Goal: Information Seeking & Learning: Learn about a topic

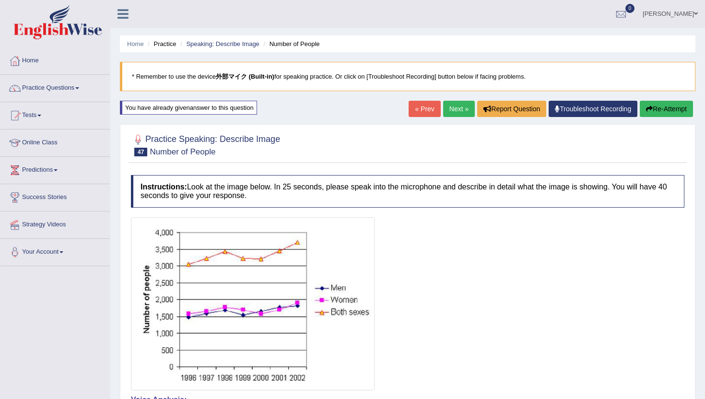
click at [456, 110] on link "Next »" at bounding box center [459, 109] width 32 height 16
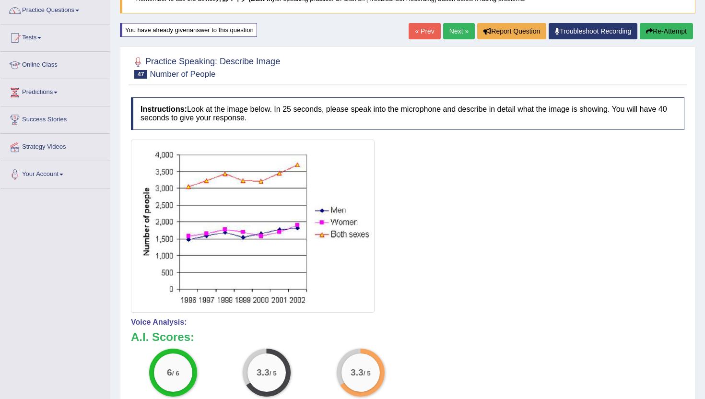
scroll to position [88, 0]
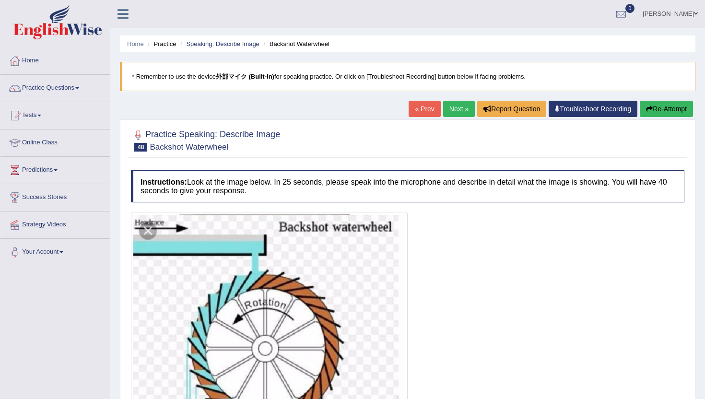
scroll to position [56, 0]
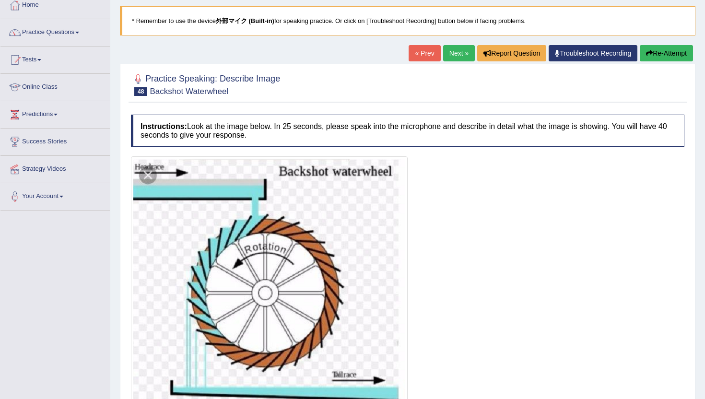
click at [450, 56] on link "Next »" at bounding box center [459, 53] width 32 height 16
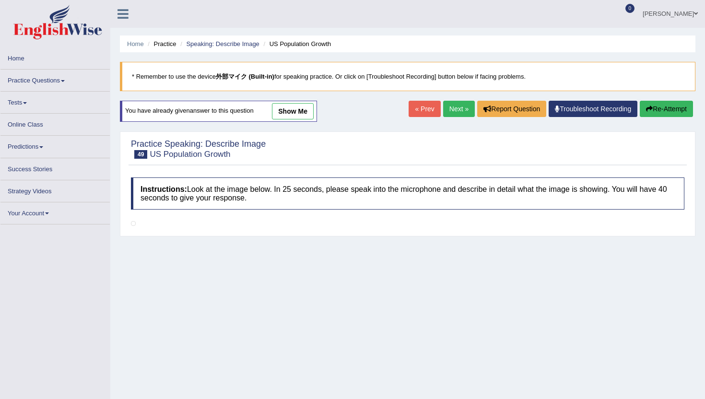
click at [454, 109] on link "Next »" at bounding box center [459, 109] width 32 height 16
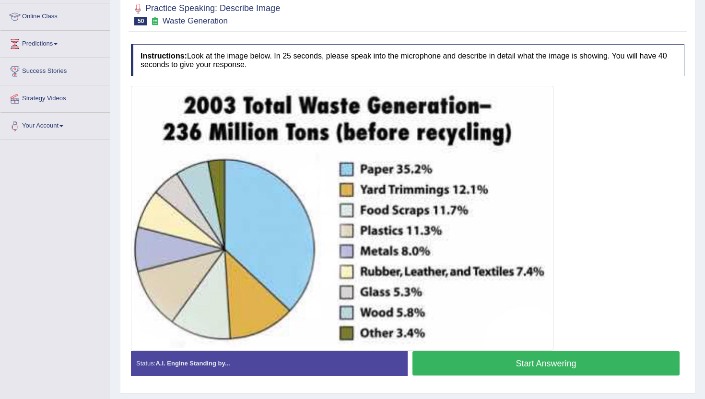
scroll to position [152, 0]
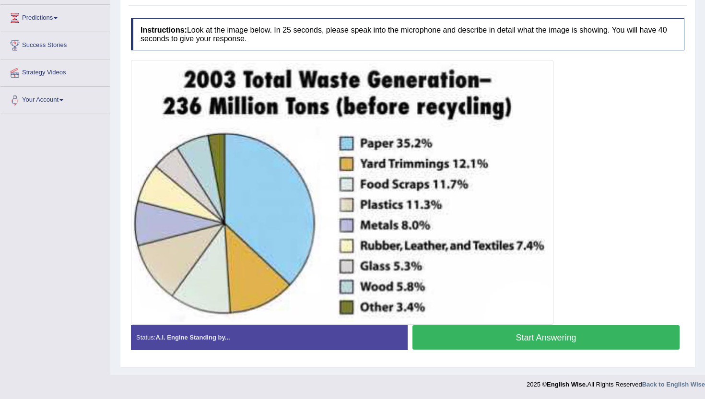
click at [465, 332] on button "Start Answering" at bounding box center [545, 337] width 267 height 24
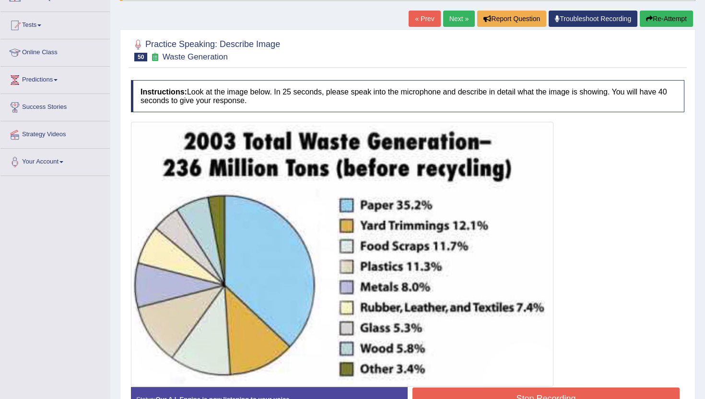
scroll to position [66, 0]
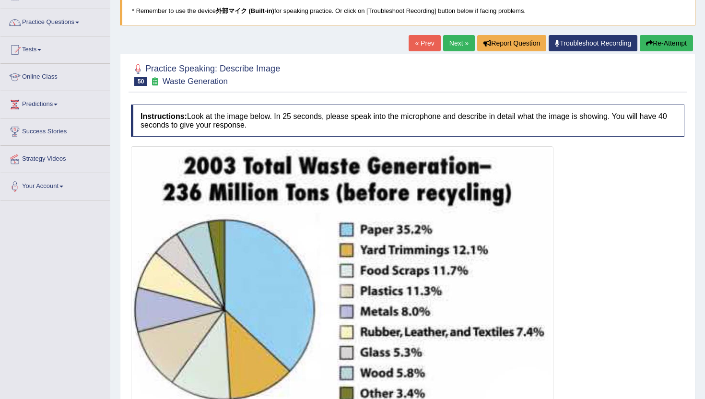
click at [676, 45] on button "Re-Attempt" at bounding box center [666, 43] width 53 height 16
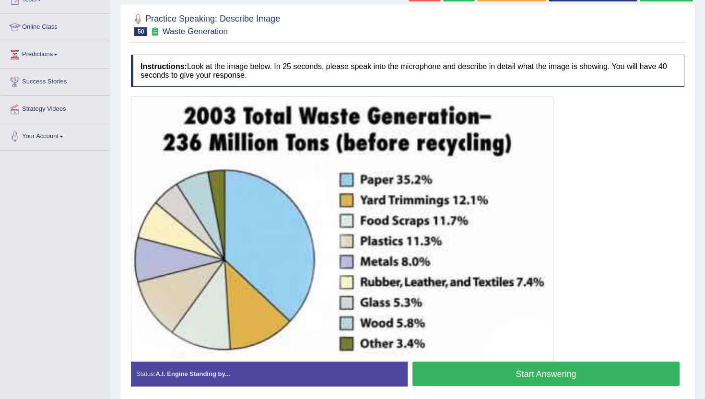
scroll to position [152, 0]
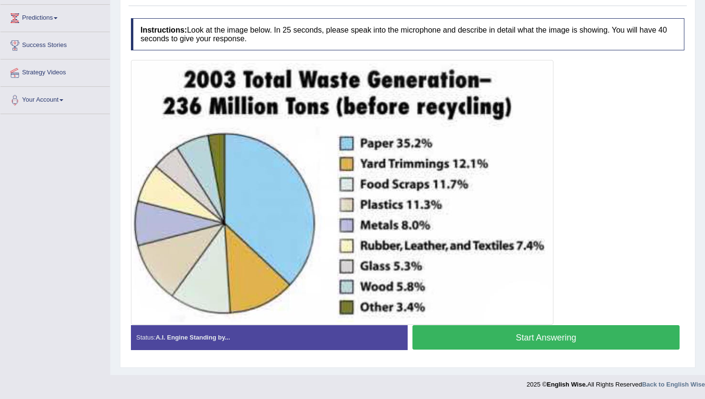
click at [472, 338] on button "Start Answering" at bounding box center [545, 337] width 267 height 24
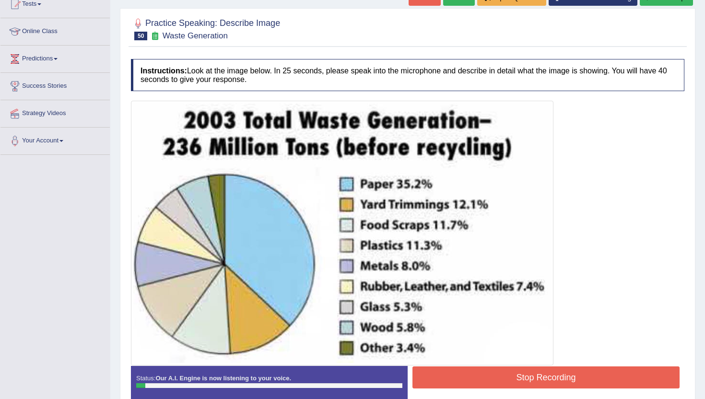
scroll to position [110, 0]
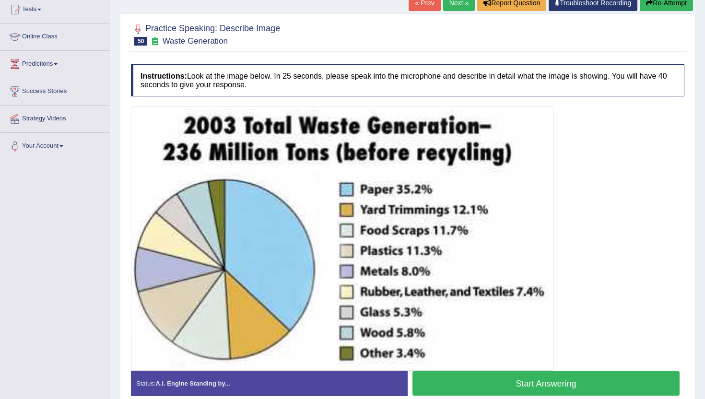
scroll to position [152, 0]
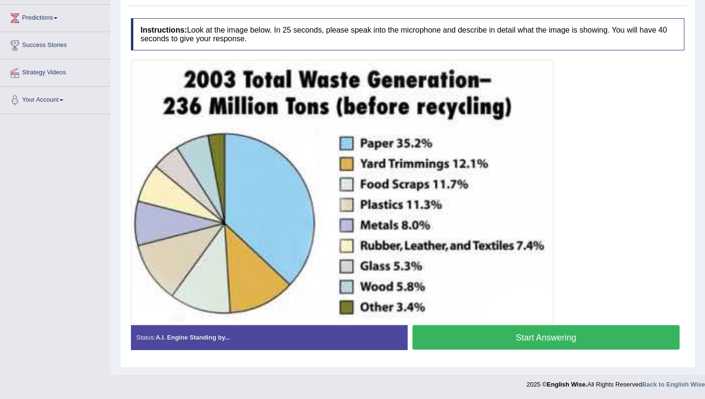
click at [524, 337] on button "Start Answering" at bounding box center [545, 337] width 267 height 24
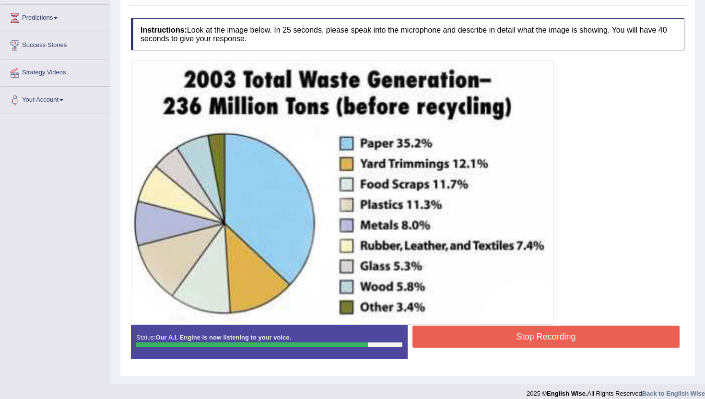
click at [524, 337] on button "Stop Recording" at bounding box center [545, 337] width 267 height 22
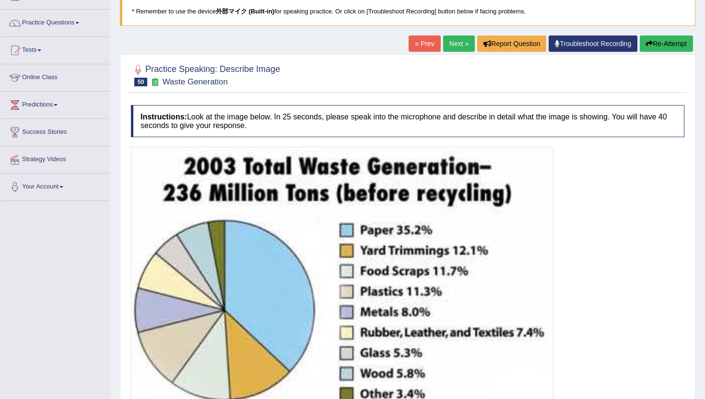
scroll to position [0, 0]
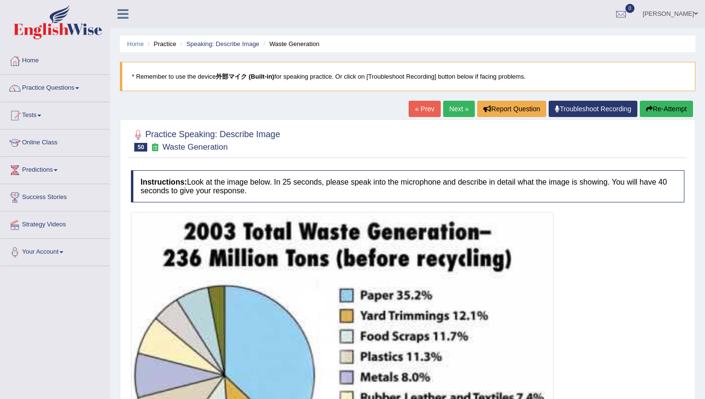
click at [447, 110] on link "Next »" at bounding box center [459, 109] width 32 height 16
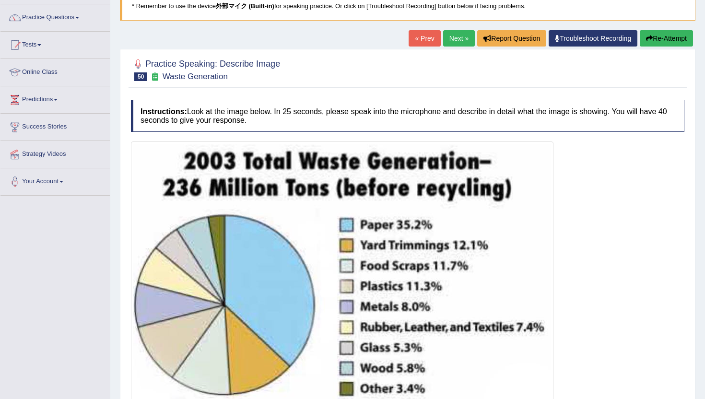
scroll to position [204, 0]
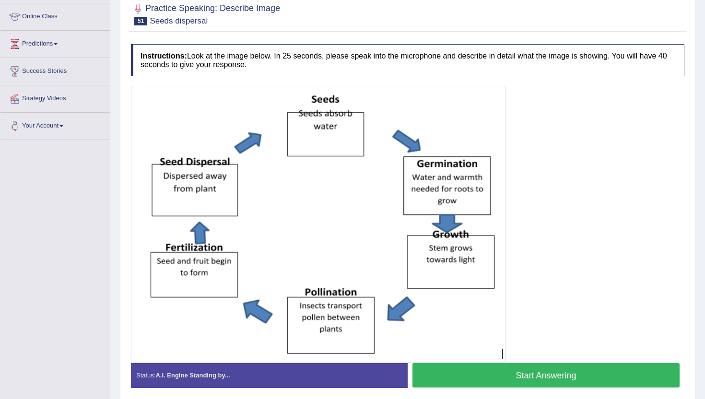
scroll to position [125, 0]
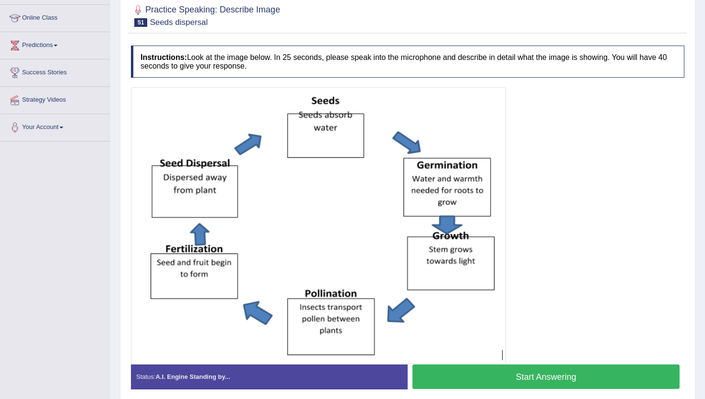
click at [446, 385] on button "Start Answering" at bounding box center [545, 376] width 267 height 24
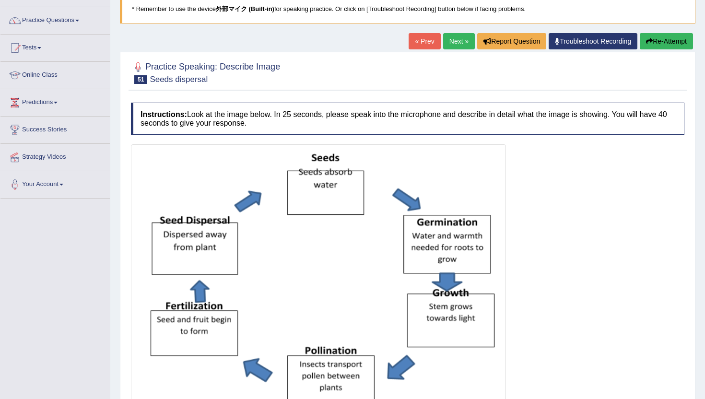
scroll to position [67, 0]
click at [669, 47] on button "Re-Attempt" at bounding box center [666, 42] width 53 height 16
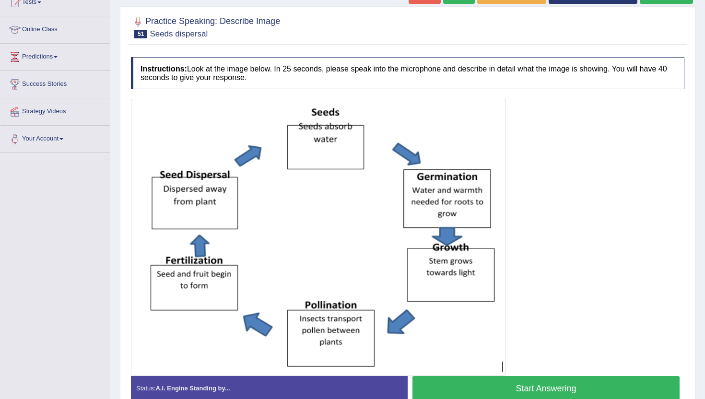
scroll to position [164, 0]
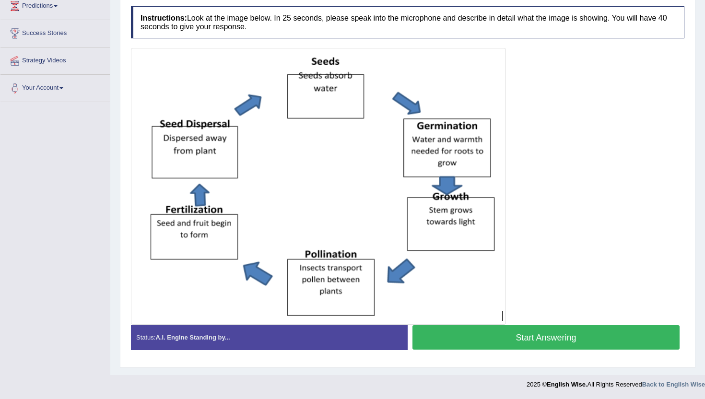
click at [462, 338] on button "Start Answering" at bounding box center [545, 337] width 267 height 24
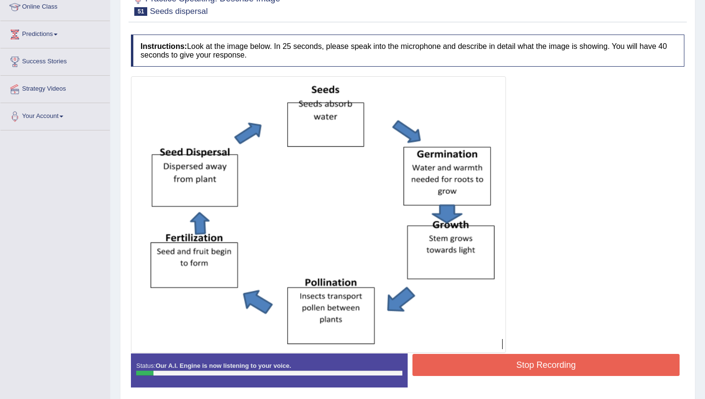
scroll to position [126, 0]
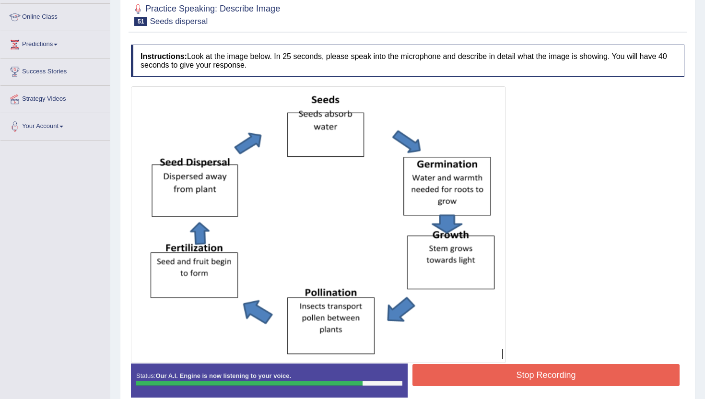
click at [461, 371] on button "Stop Recording" at bounding box center [545, 375] width 267 height 22
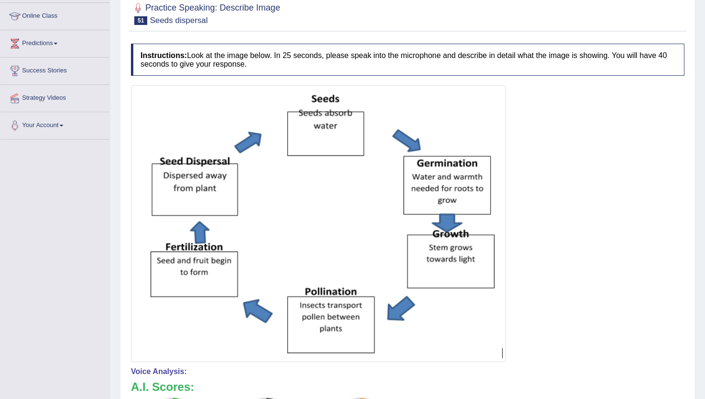
scroll to position [77, 0]
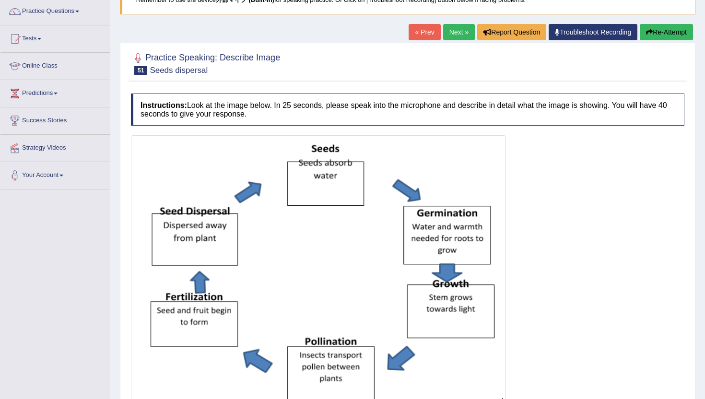
click at [450, 37] on link "Next »" at bounding box center [459, 32] width 32 height 16
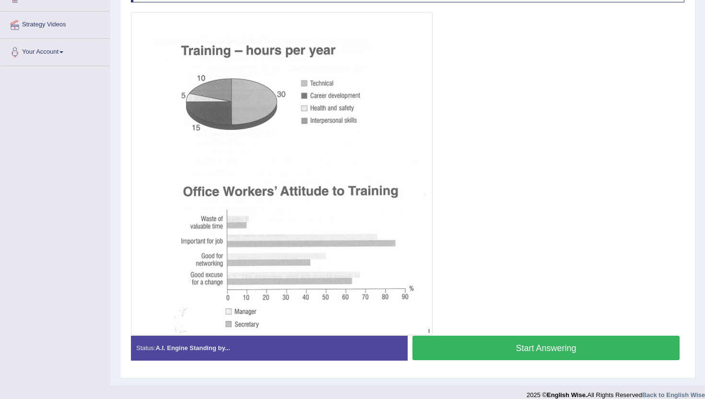
scroll to position [201, 0]
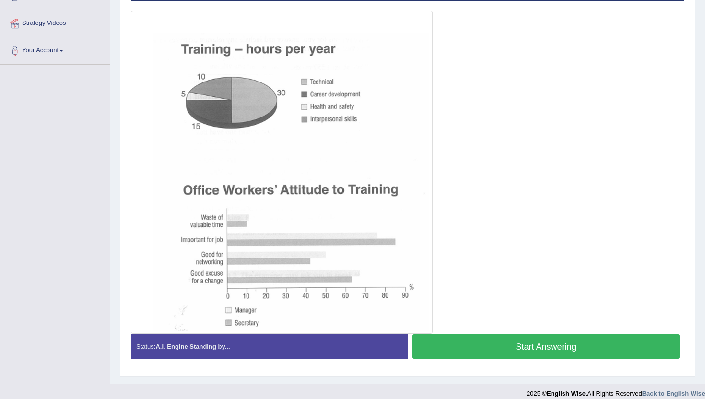
click at [423, 345] on button "Start Answering" at bounding box center [545, 346] width 267 height 24
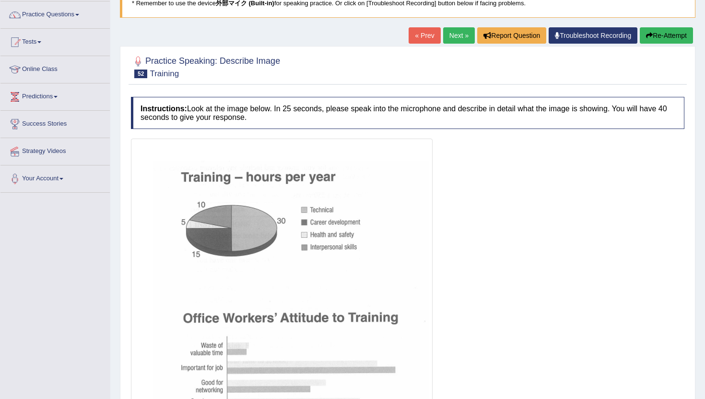
scroll to position [72, 0]
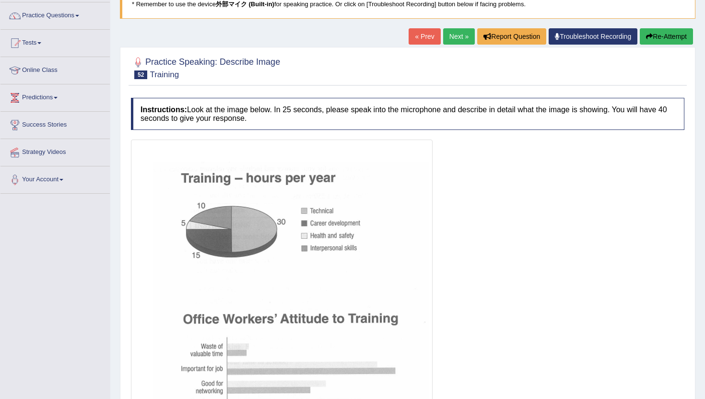
click at [459, 40] on link "Next »" at bounding box center [459, 36] width 32 height 16
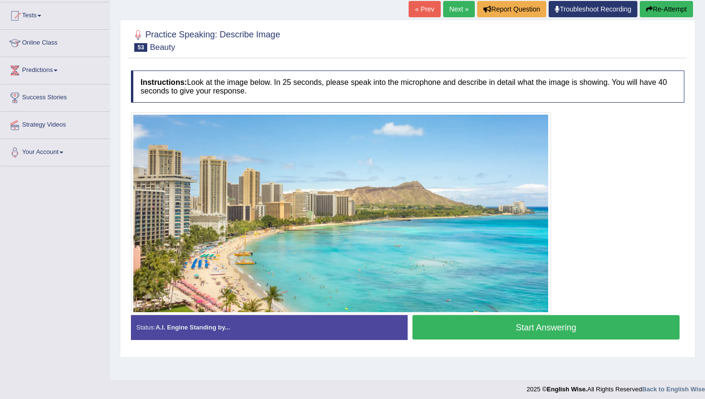
scroll to position [105, 0]
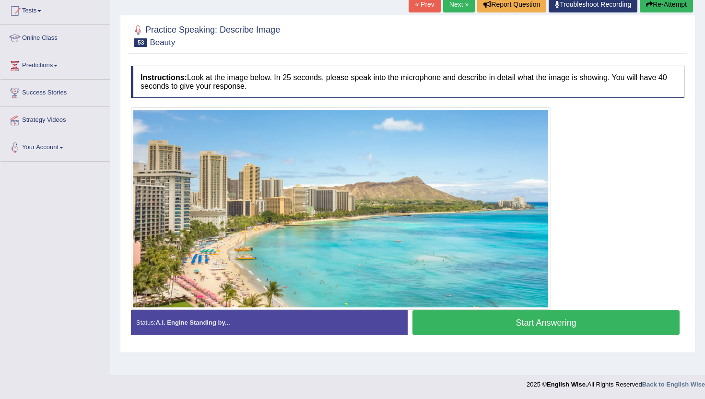
click at [456, 325] on button "Start Answering" at bounding box center [545, 322] width 267 height 24
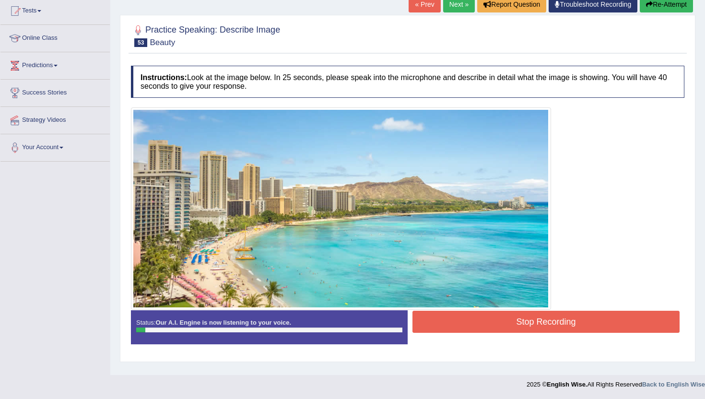
click at [674, 1] on button "Re-Attempt" at bounding box center [666, 4] width 53 height 16
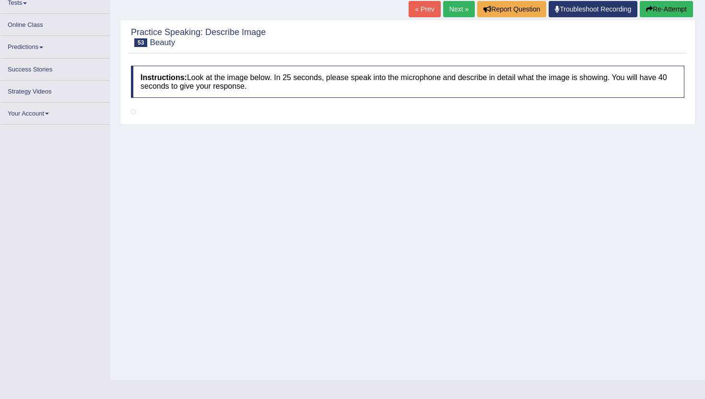
scroll to position [105, 0]
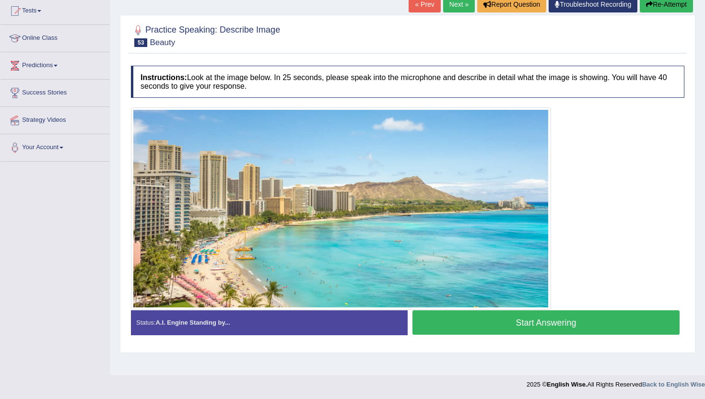
click at [488, 321] on button "Start Answering" at bounding box center [545, 322] width 267 height 24
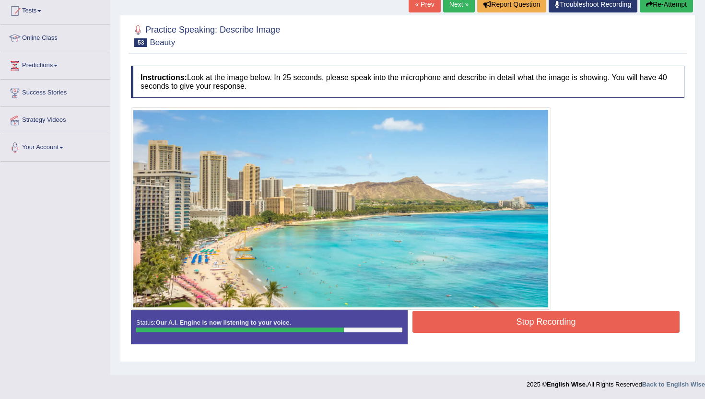
click at [488, 321] on button "Stop Recording" at bounding box center [545, 322] width 267 height 22
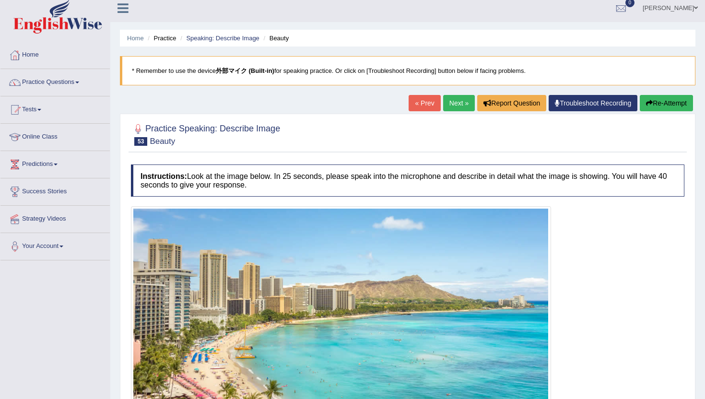
scroll to position [5, 0]
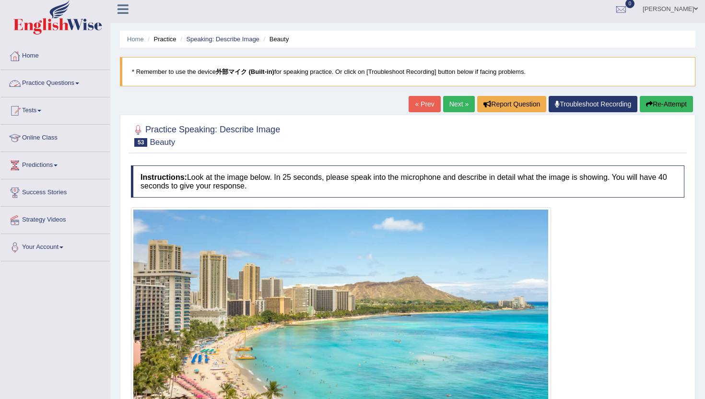
click at [43, 86] on link "Practice Questions" at bounding box center [54, 82] width 109 height 24
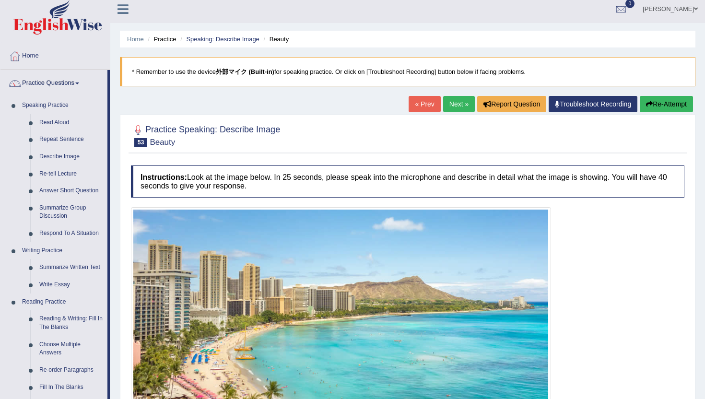
click at [284, 275] on img at bounding box center [340, 309] width 415 height 198
click at [450, 110] on link "Next »" at bounding box center [459, 104] width 32 height 16
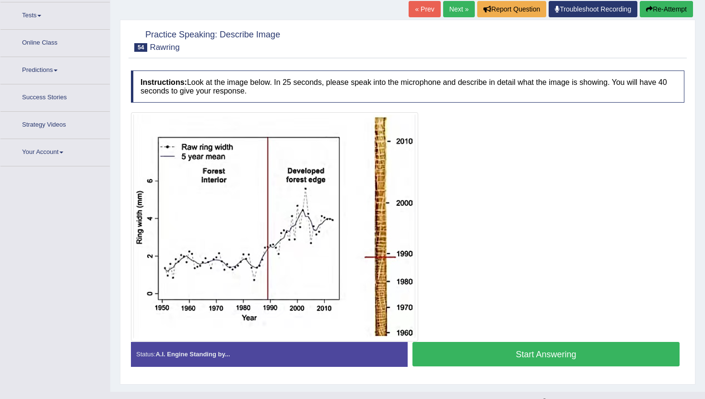
scroll to position [116, 0]
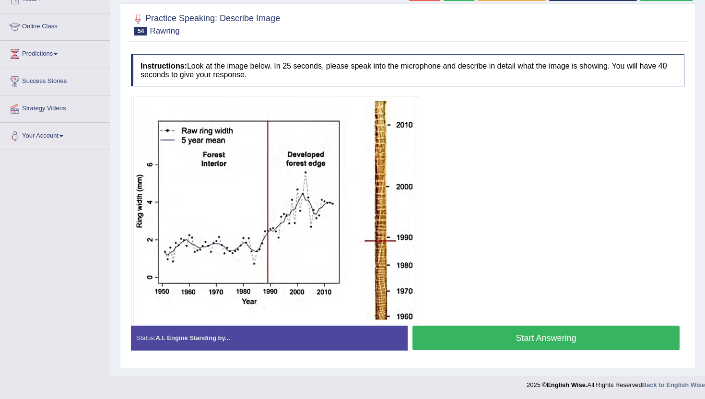
drag, startPoint x: 504, startPoint y: 338, endPoint x: 539, endPoint y: 167, distance: 174.7
click at [539, 167] on div "Instructions: Look at the image below. In 25 seconds, please speak into the mic…" at bounding box center [407, 205] width 558 height 313
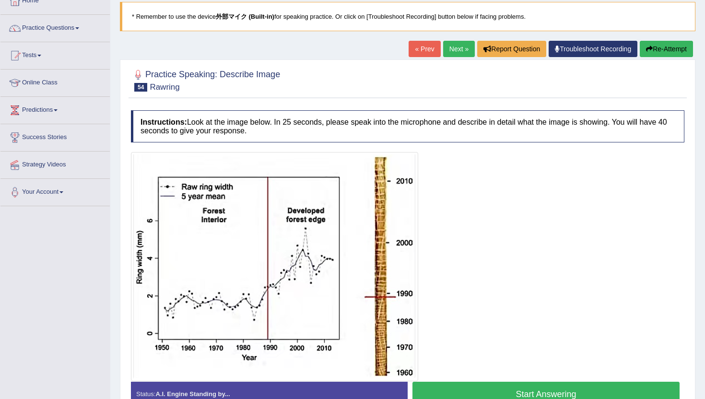
scroll to position [59, 0]
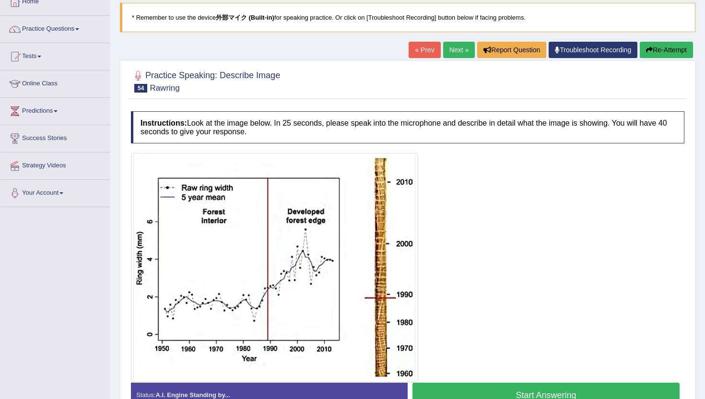
click at [458, 51] on link "Next »" at bounding box center [459, 50] width 32 height 16
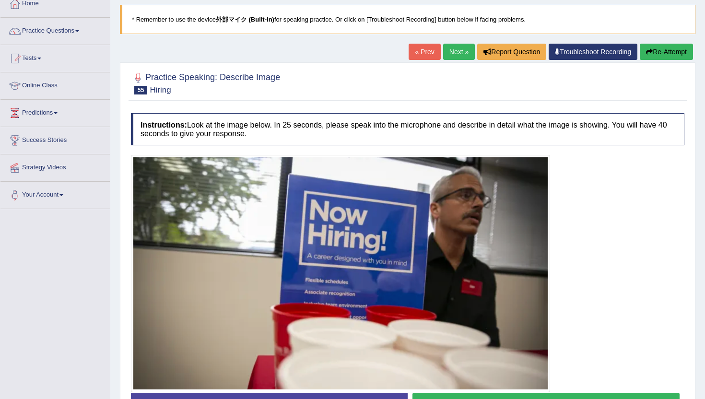
scroll to position [49, 0]
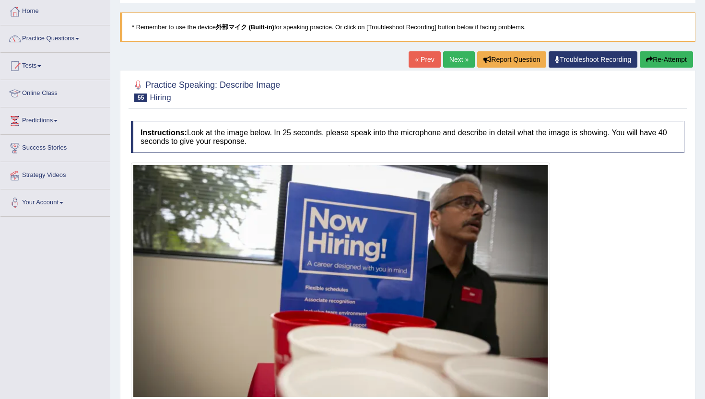
click at [455, 61] on link "Next »" at bounding box center [459, 59] width 32 height 16
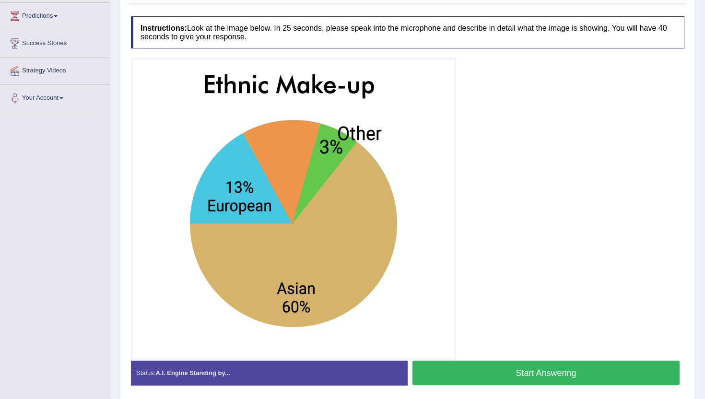
scroll to position [158, 0]
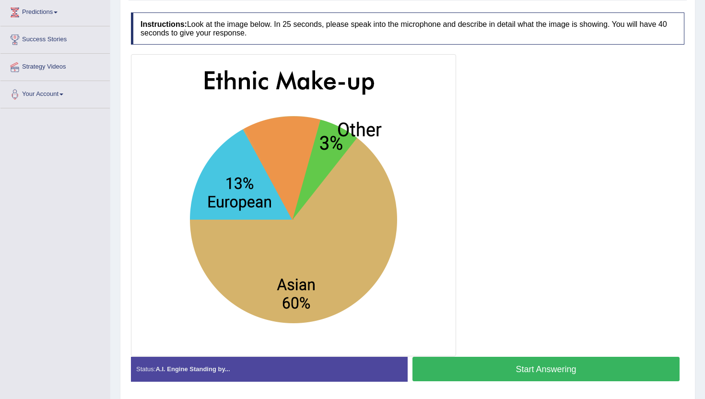
click at [450, 368] on button "Start Answering" at bounding box center [545, 369] width 267 height 24
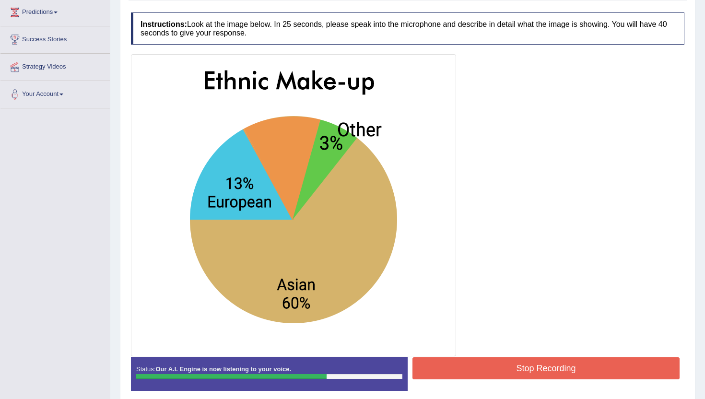
click at [448, 367] on button "Stop Recording" at bounding box center [545, 368] width 267 height 22
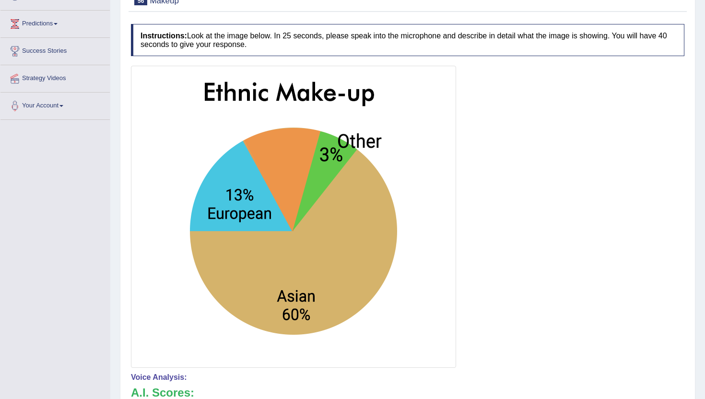
scroll to position [0, 0]
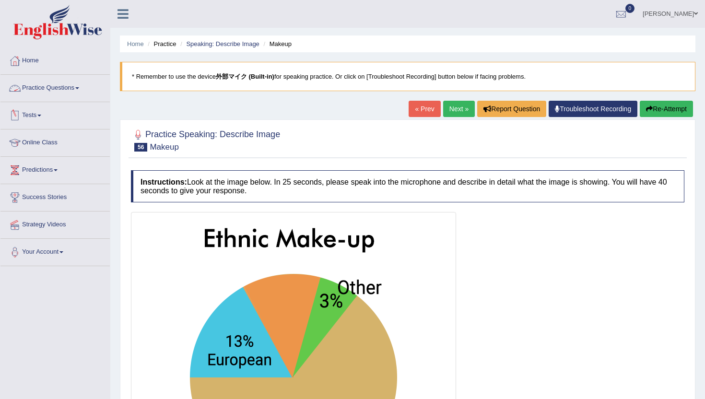
click at [41, 86] on link "Practice Questions" at bounding box center [54, 87] width 109 height 24
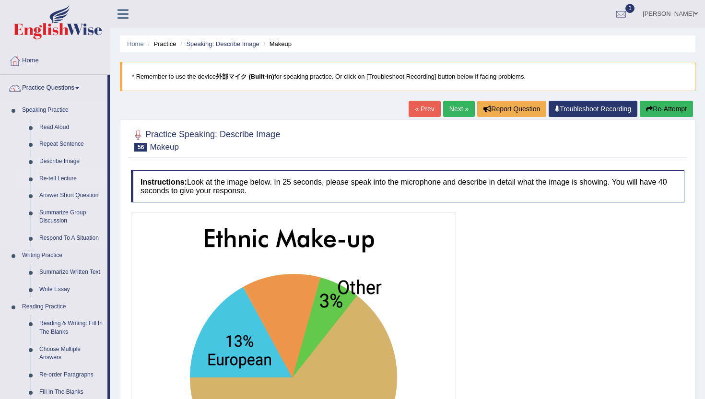
click at [53, 176] on link "Re-tell Lecture" at bounding box center [71, 178] width 72 height 17
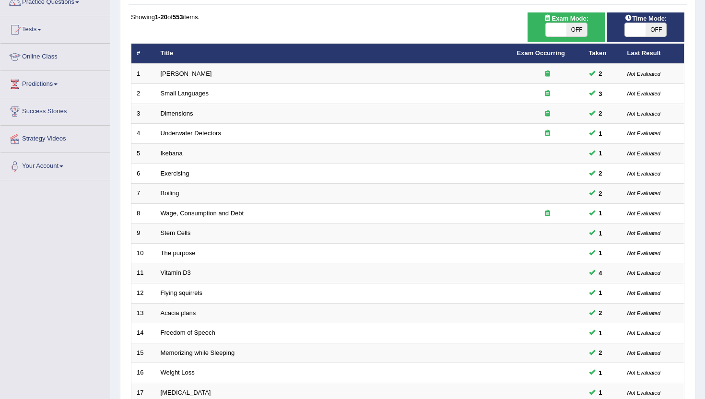
scroll to position [236, 0]
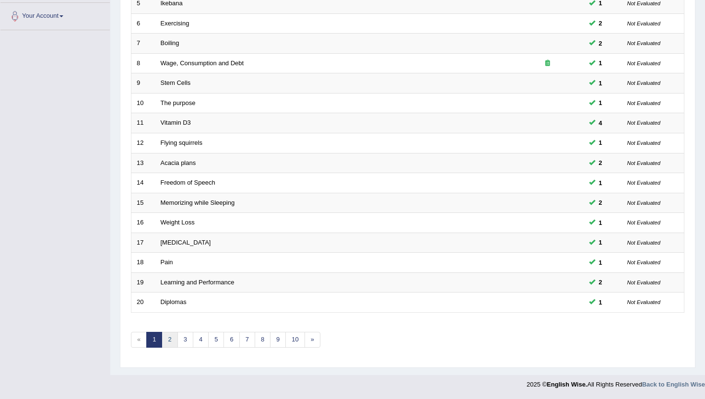
click at [166, 346] on link "2" at bounding box center [170, 340] width 16 height 16
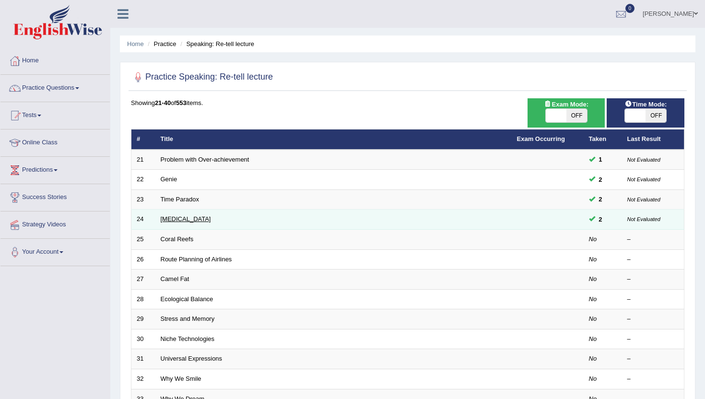
click at [180, 218] on link "[MEDICAL_DATA]" at bounding box center [186, 218] width 50 height 7
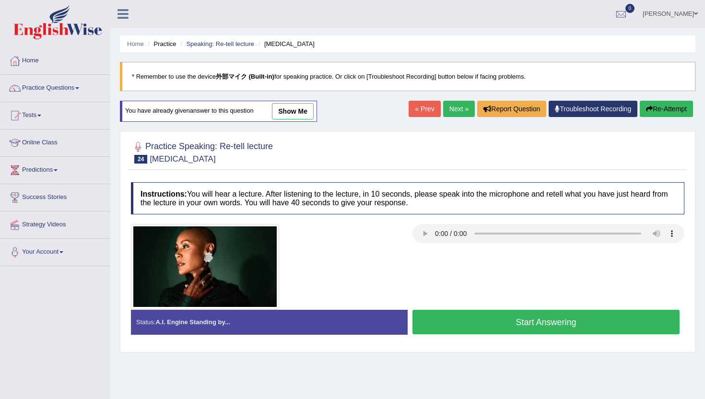
click at [454, 104] on link "Next »" at bounding box center [459, 109] width 32 height 16
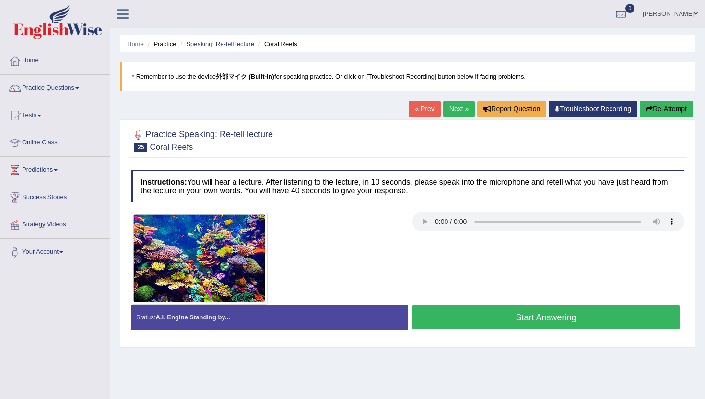
click at [506, 314] on button "Start Answering" at bounding box center [545, 317] width 267 height 24
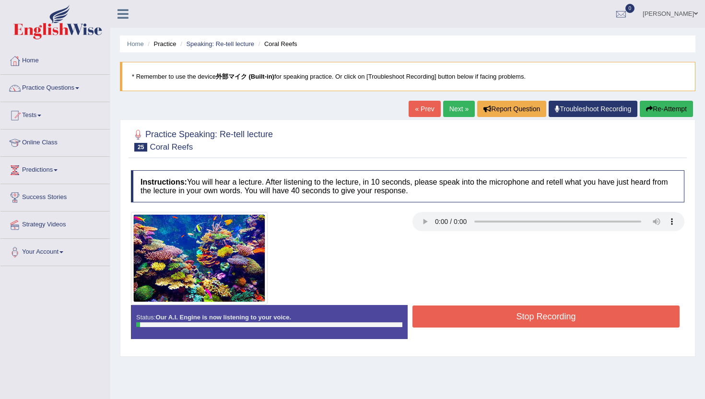
click at [506, 314] on button "Stop Recording" at bounding box center [545, 316] width 267 height 22
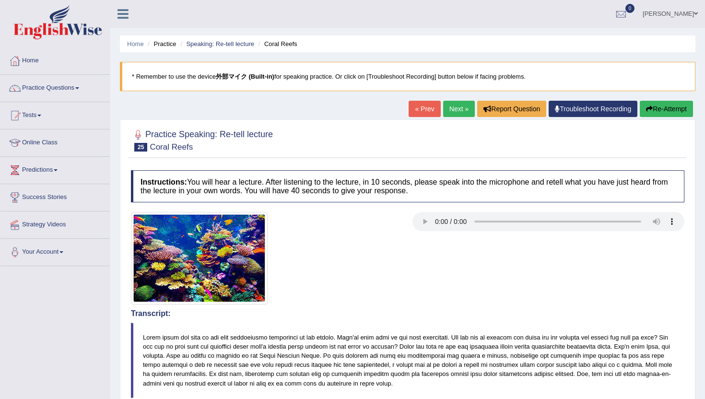
click at [652, 111] on button "Re-Attempt" at bounding box center [666, 109] width 53 height 16
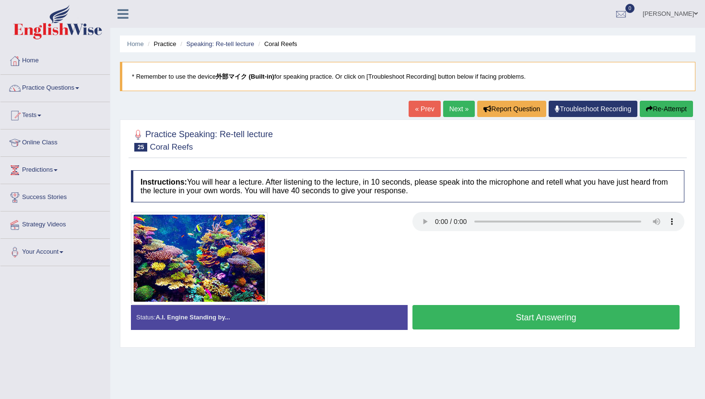
click at [460, 321] on button "Start Answering" at bounding box center [545, 317] width 267 height 24
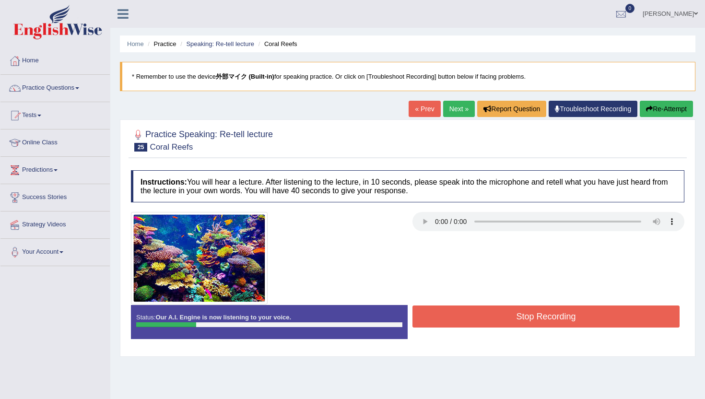
click at [656, 105] on button "Re-Attempt" at bounding box center [666, 109] width 53 height 16
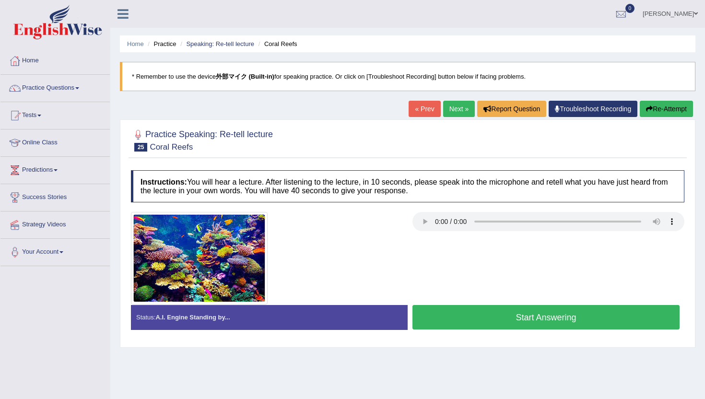
click at [481, 317] on button "Start Answering" at bounding box center [545, 317] width 267 height 24
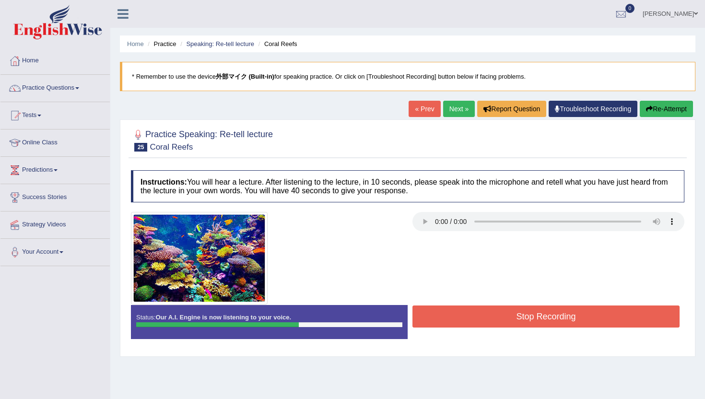
click at [481, 317] on button "Stop Recording" at bounding box center [545, 316] width 267 height 22
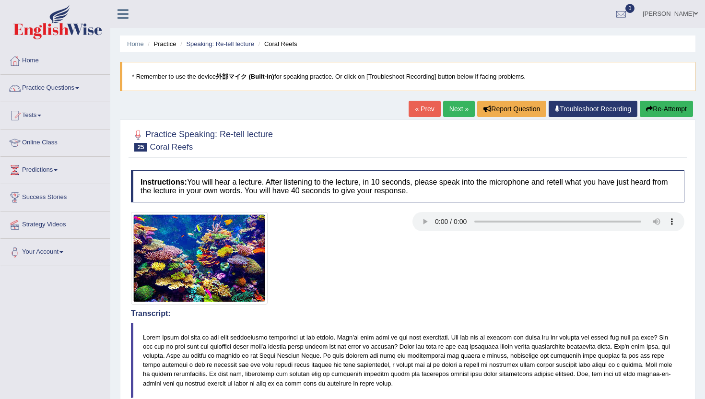
click at [662, 114] on button "Re-Attempt" at bounding box center [666, 109] width 53 height 16
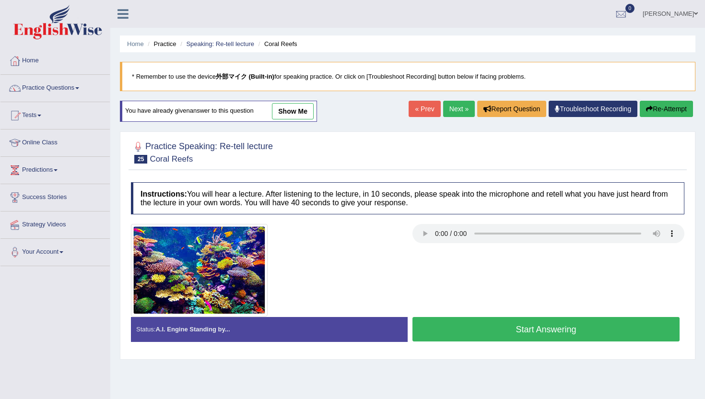
click at [477, 329] on button "Start Answering" at bounding box center [545, 329] width 267 height 24
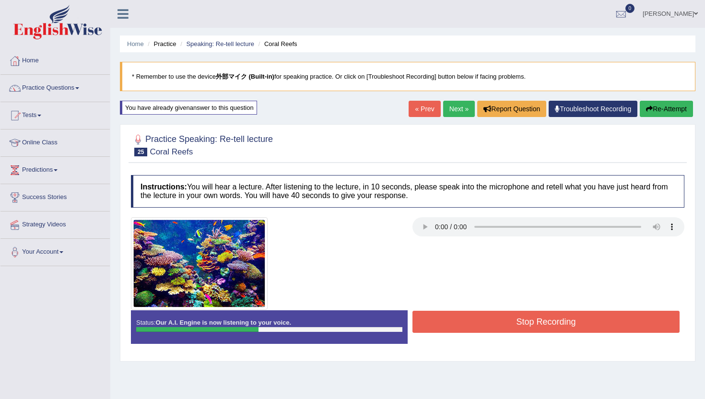
click at [655, 109] on button "Re-Attempt" at bounding box center [666, 109] width 53 height 16
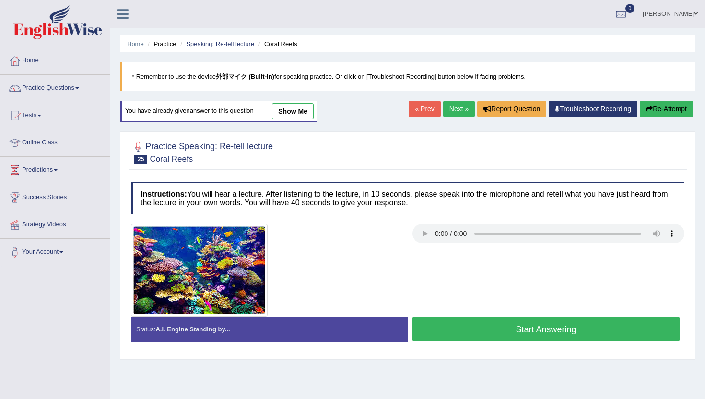
click at [454, 332] on button "Start Answering" at bounding box center [545, 329] width 267 height 24
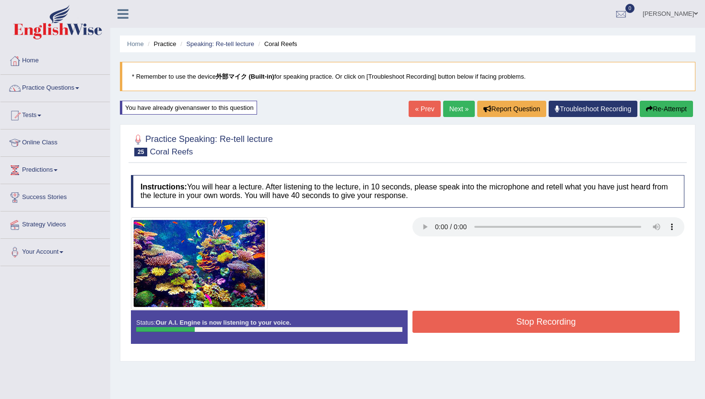
click at [677, 103] on button "Re-Attempt" at bounding box center [666, 109] width 53 height 16
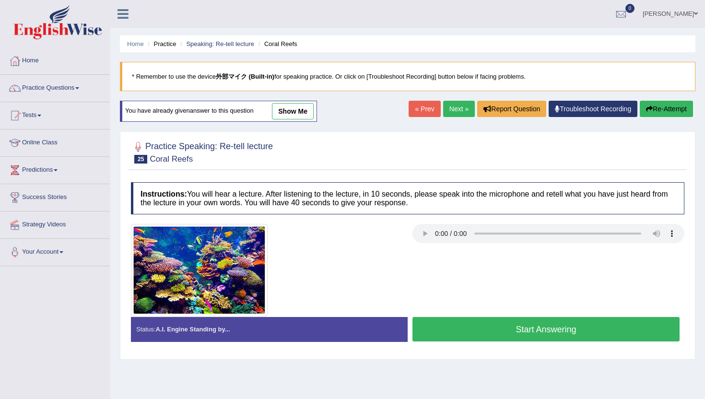
click at [446, 331] on button "Start Answering" at bounding box center [545, 329] width 267 height 24
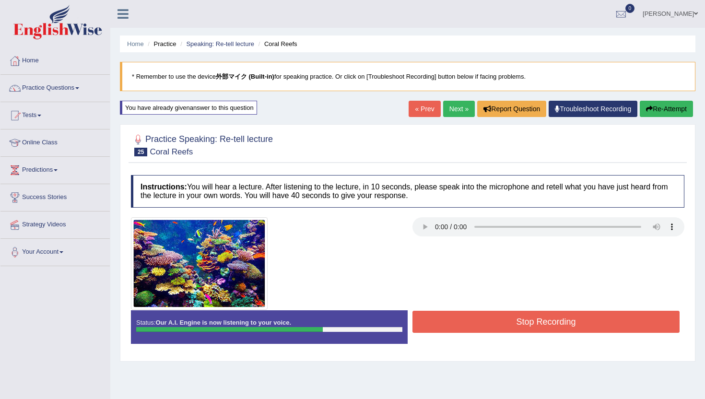
click at [446, 331] on button "Stop Recording" at bounding box center [545, 322] width 267 height 22
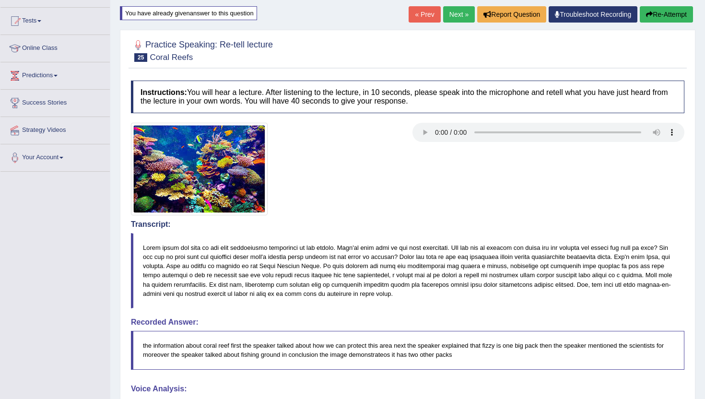
scroll to position [85, 0]
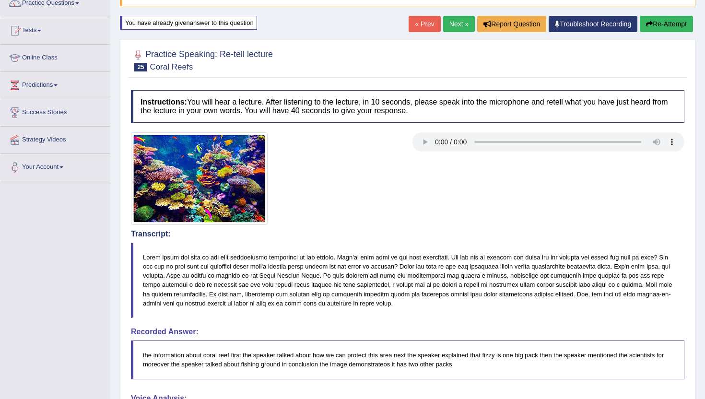
click at [461, 27] on link "Next »" at bounding box center [459, 24] width 32 height 16
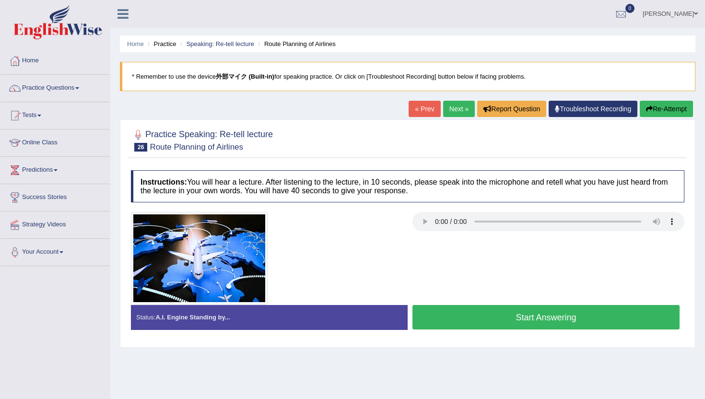
click at [436, 314] on button "Start Answering" at bounding box center [545, 317] width 267 height 24
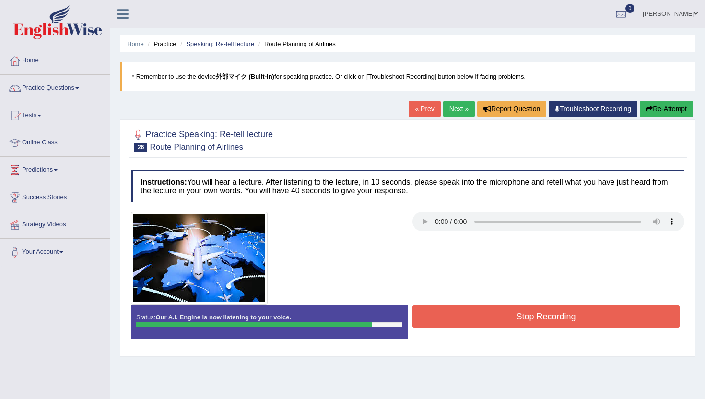
click at [668, 112] on button "Re-Attempt" at bounding box center [666, 109] width 53 height 16
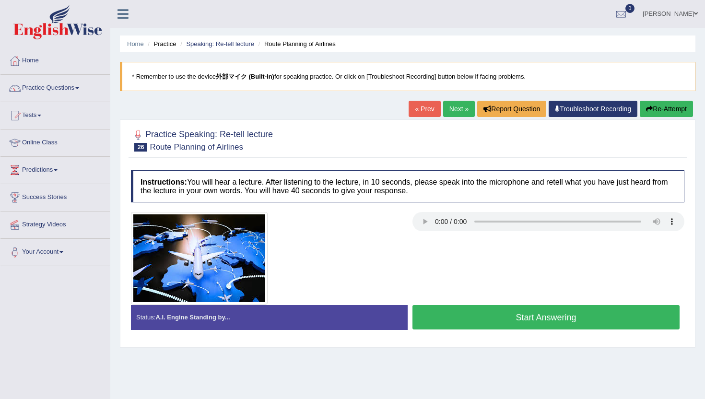
click at [554, 316] on button "Start Answering" at bounding box center [545, 317] width 267 height 24
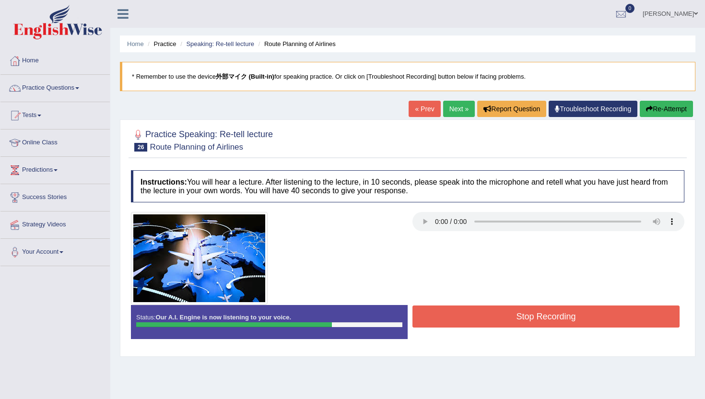
click at [554, 316] on button "Stop Recording" at bounding box center [545, 316] width 267 height 22
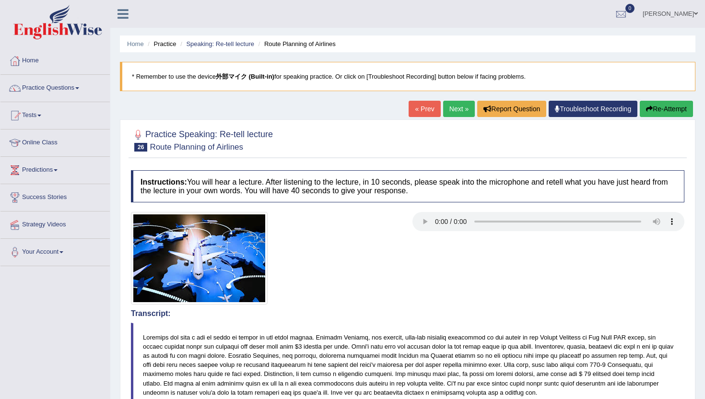
click at [450, 111] on link "Next »" at bounding box center [459, 109] width 32 height 16
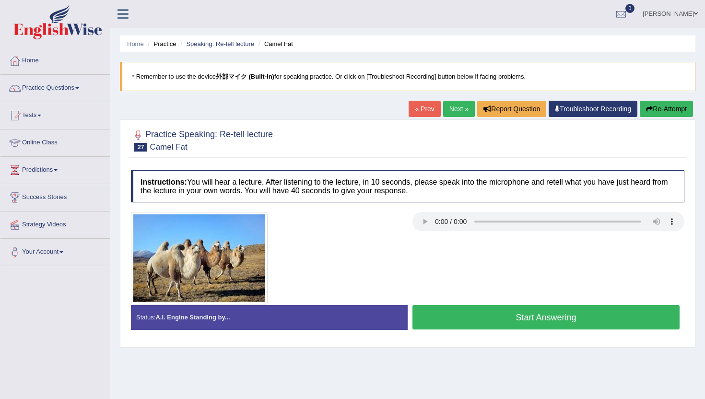
click at [658, 118] on div "« Prev Next » Report Question Troubleshoot Recording Re-Attempt" at bounding box center [551, 110] width 287 height 19
click at [660, 113] on button "Re-Attempt" at bounding box center [666, 109] width 53 height 16
click at [487, 319] on button "Start Answering" at bounding box center [545, 317] width 267 height 24
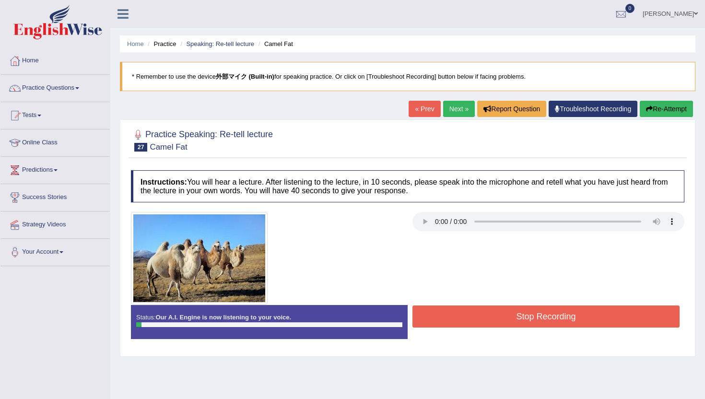
click at [671, 112] on button "Re-Attempt" at bounding box center [666, 109] width 53 height 16
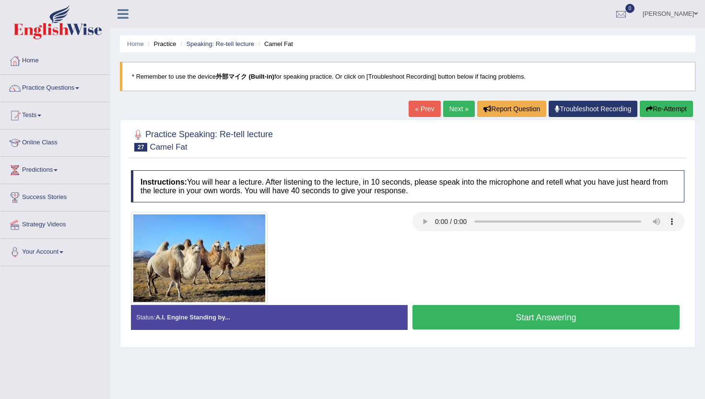
click at [449, 321] on button "Start Answering" at bounding box center [545, 317] width 267 height 24
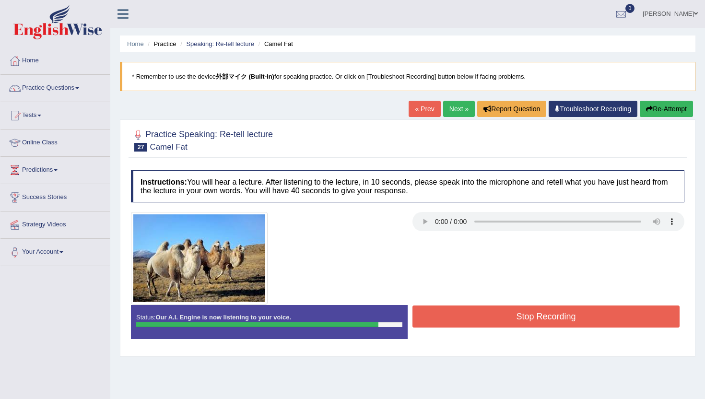
click at [449, 321] on button "Stop Recording" at bounding box center [545, 316] width 267 height 22
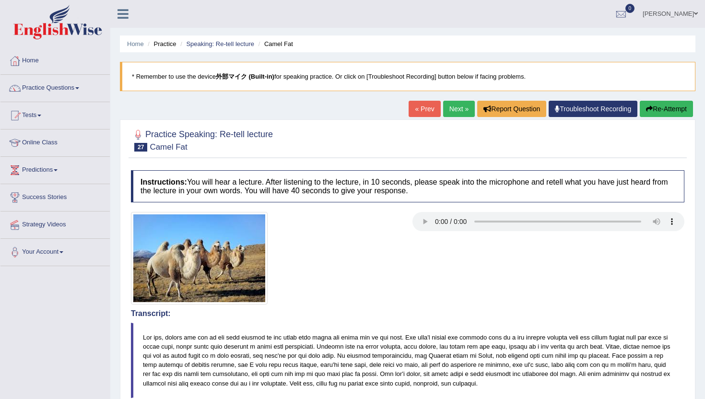
click at [456, 105] on link "Next »" at bounding box center [459, 109] width 32 height 16
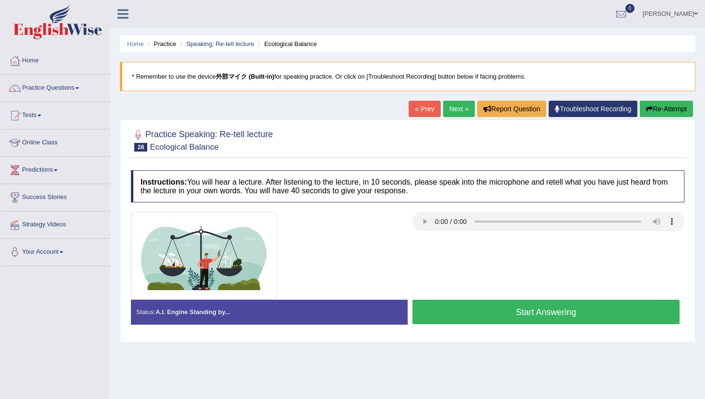
click at [412, 224] on div at bounding box center [548, 223] width 281 height 22
click at [427, 313] on button "Start Answering" at bounding box center [545, 312] width 267 height 24
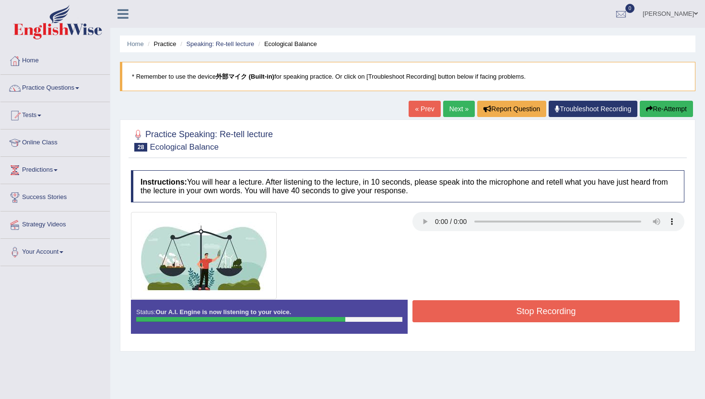
click at [427, 313] on button "Stop Recording" at bounding box center [545, 311] width 267 height 22
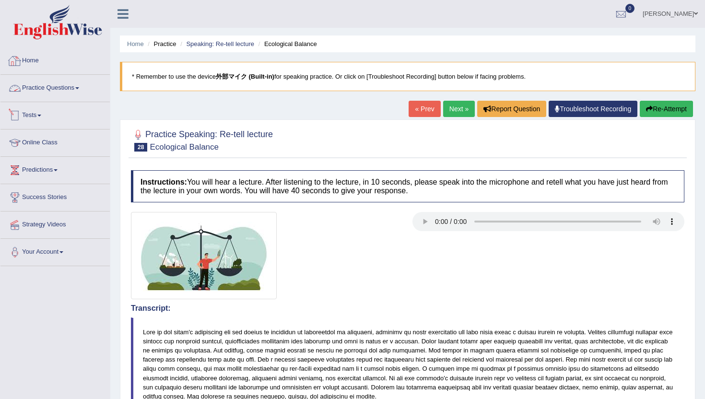
click at [69, 92] on link "Practice Questions" at bounding box center [54, 87] width 109 height 24
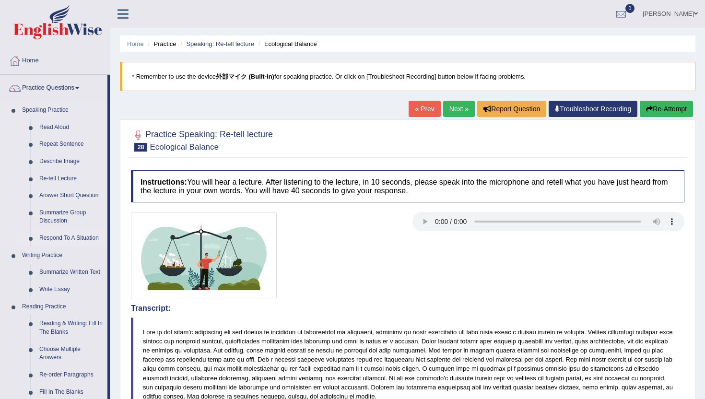
click at [53, 243] on link "Respond To A Situation" at bounding box center [71, 238] width 72 height 17
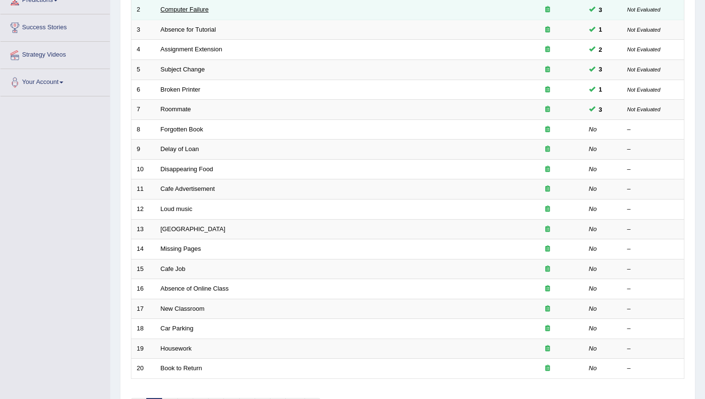
scroll to position [169, 0]
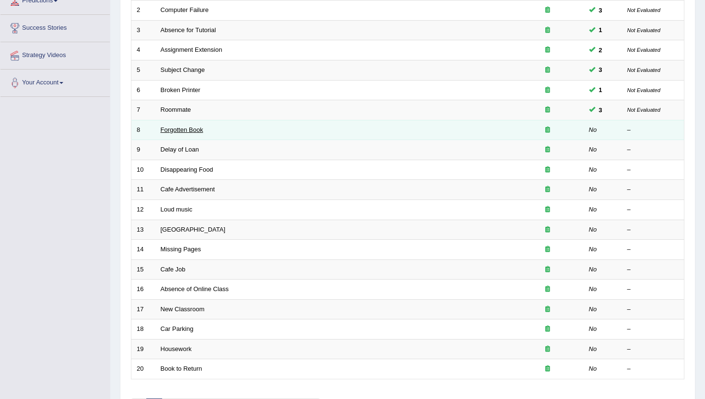
click at [167, 133] on link "Forgotten Book" at bounding box center [182, 129] width 43 height 7
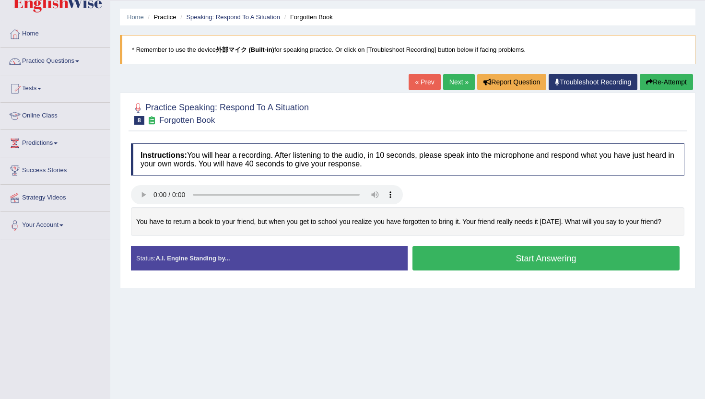
scroll to position [28, 0]
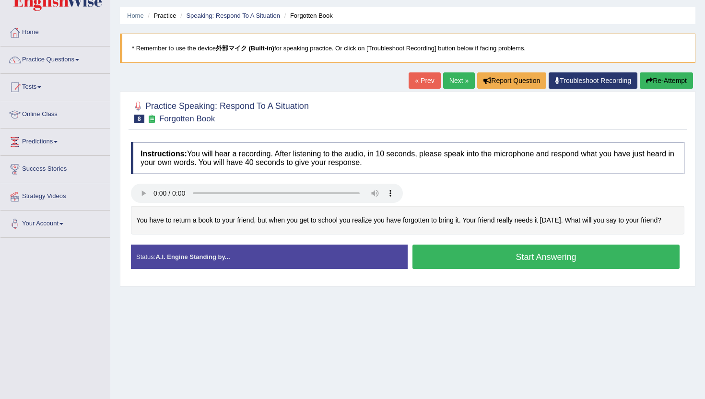
click at [450, 256] on button "Start Answering" at bounding box center [545, 257] width 267 height 24
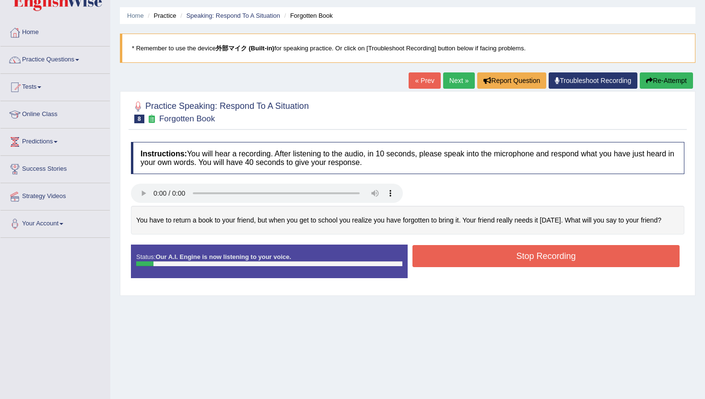
drag, startPoint x: 453, startPoint y: 245, endPoint x: 356, endPoint y: 161, distance: 128.1
click at [356, 168] on div "Instructions: You will hear a recording. After listening to the audio, in 10 se…" at bounding box center [407, 213] width 558 height 153
click at [655, 79] on button "Re-Attempt" at bounding box center [666, 80] width 53 height 16
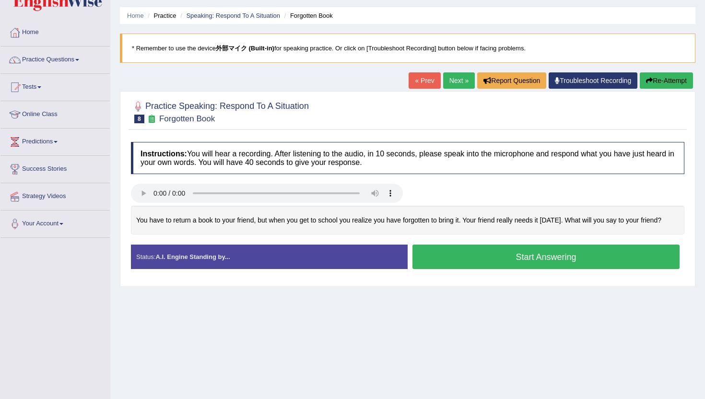
click at [560, 262] on button "Start Answering" at bounding box center [545, 257] width 267 height 24
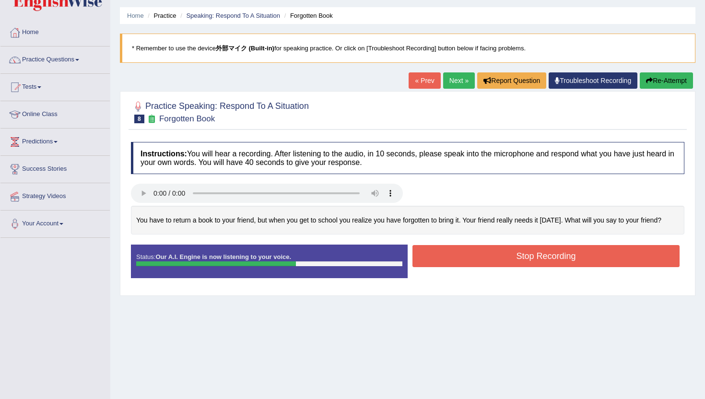
click at [661, 80] on button "Re-Attempt" at bounding box center [666, 80] width 53 height 16
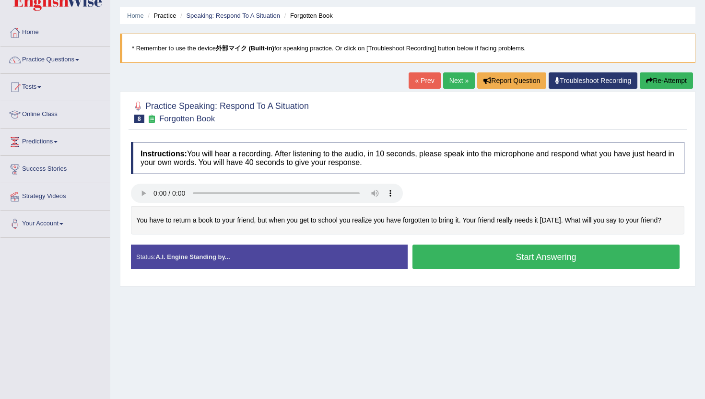
click at [483, 263] on button "Start Answering" at bounding box center [545, 257] width 267 height 24
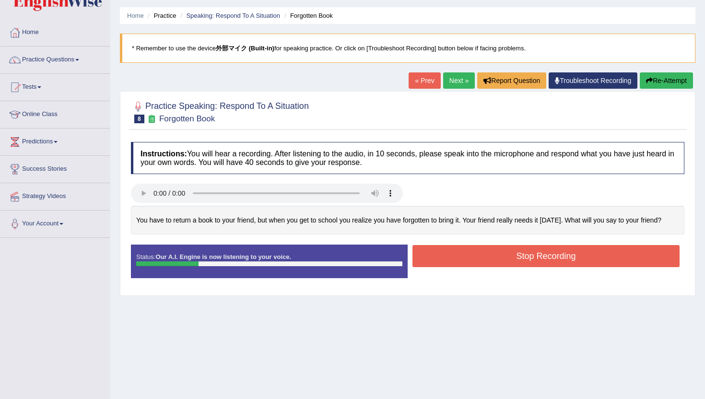
click at [674, 82] on button "Re-Attempt" at bounding box center [666, 80] width 53 height 16
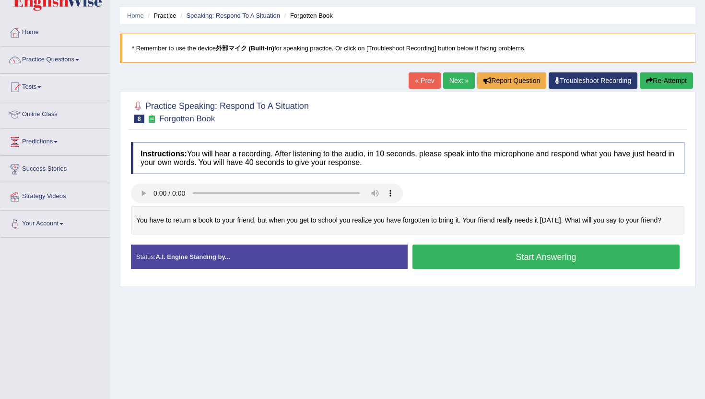
click at [502, 272] on div "Status: A.I. Engine Standing by... Start Answering Stop Recording" at bounding box center [407, 262] width 553 height 34
click at [502, 262] on button "Start Answering" at bounding box center [545, 257] width 267 height 24
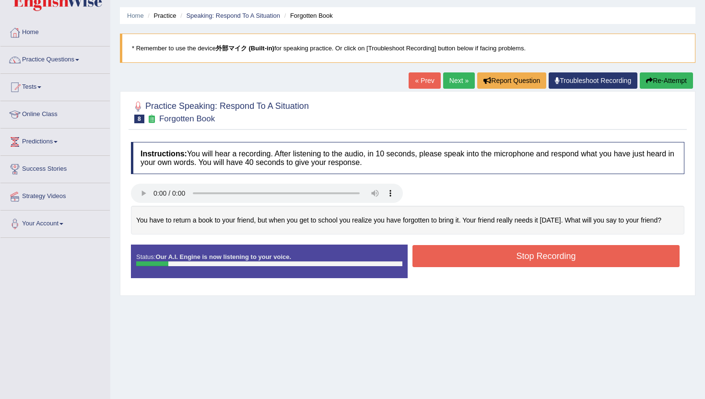
click at [664, 77] on button "Re-Attempt" at bounding box center [666, 80] width 53 height 16
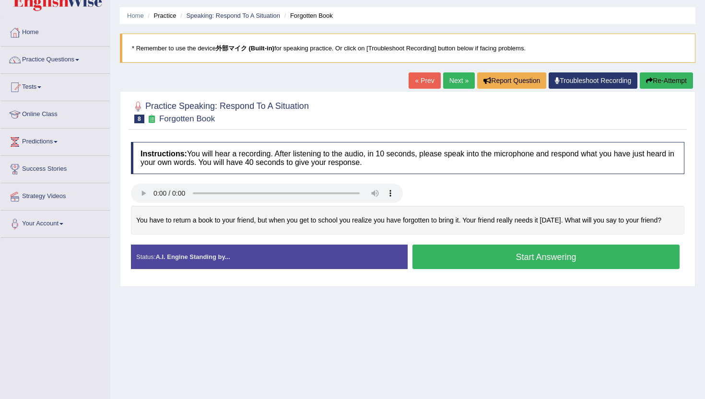
click at [435, 256] on button "Start Answering" at bounding box center [545, 257] width 267 height 24
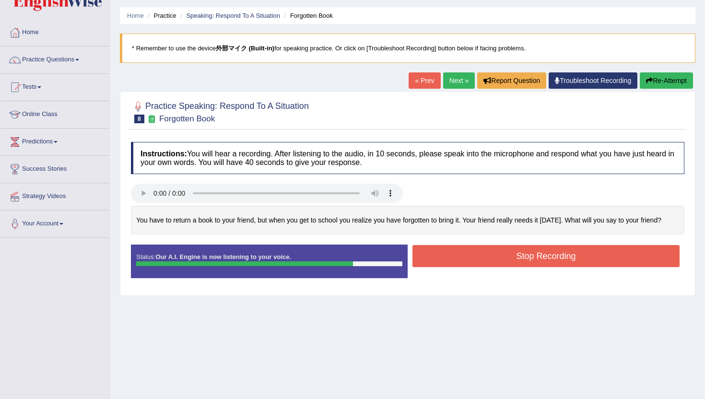
click at [435, 256] on button "Stop Recording" at bounding box center [545, 256] width 267 height 22
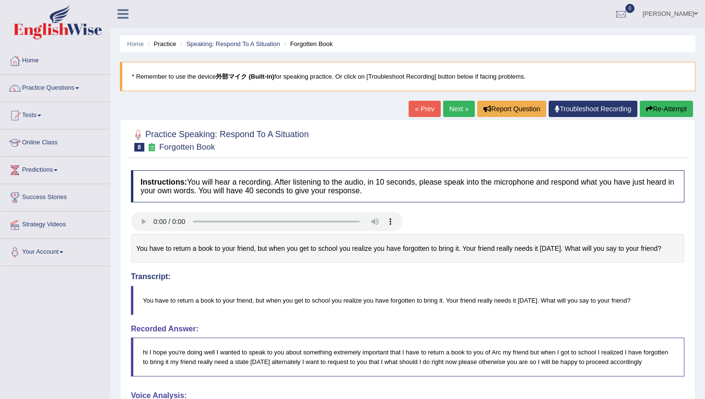
click at [446, 107] on link "Next »" at bounding box center [459, 109] width 32 height 16
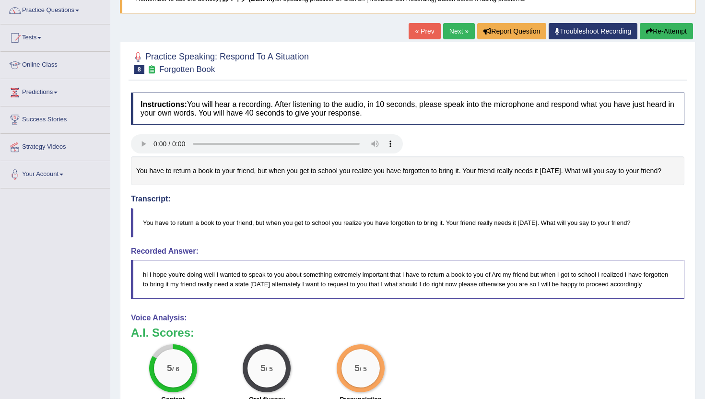
scroll to position [80, 0]
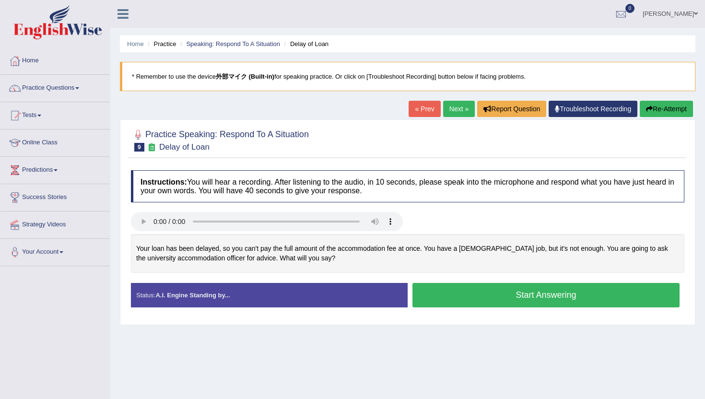
scroll to position [63, 0]
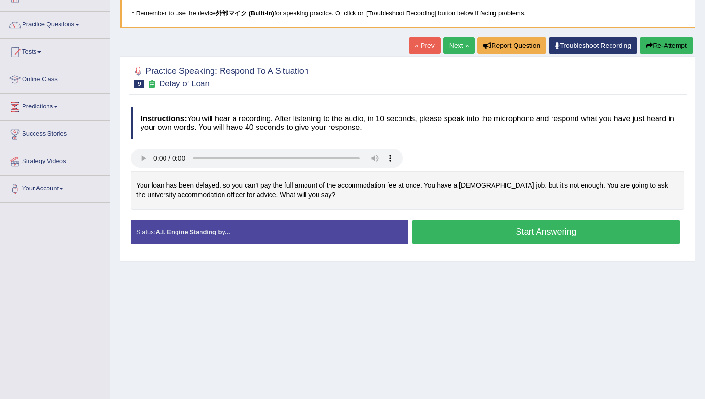
click at [437, 234] on button "Start Answering" at bounding box center [545, 232] width 267 height 24
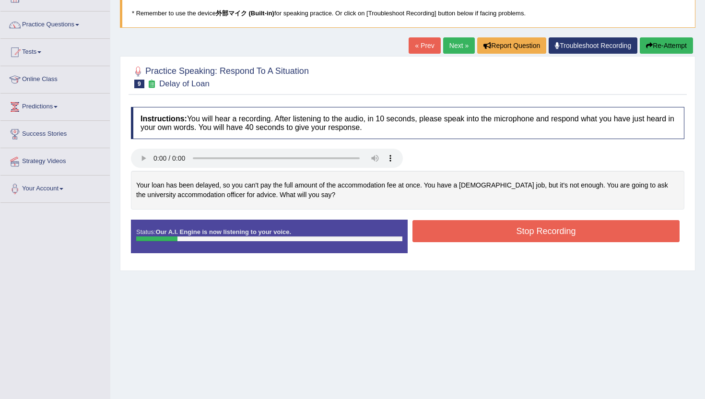
click at [678, 47] on button "Re-Attempt" at bounding box center [666, 45] width 53 height 16
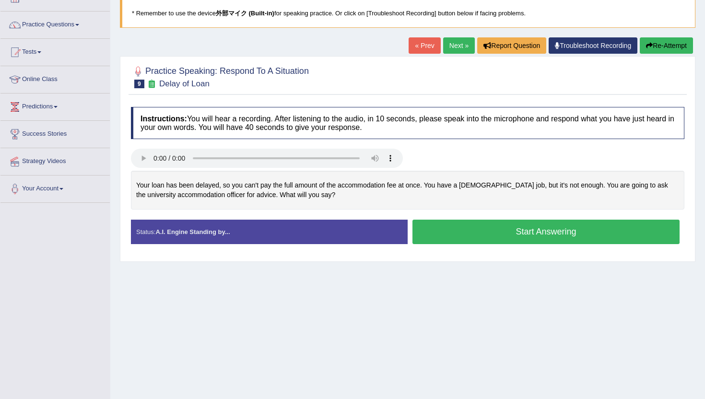
click at [451, 236] on button "Start Answering" at bounding box center [545, 232] width 267 height 24
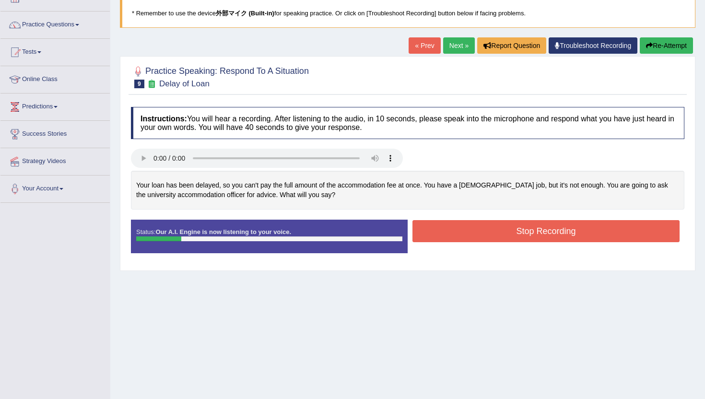
click at [664, 50] on button "Re-Attempt" at bounding box center [666, 45] width 53 height 16
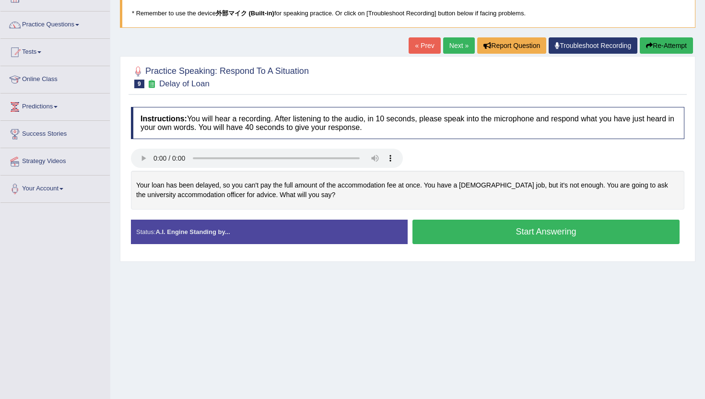
click at [461, 240] on button "Start Answering" at bounding box center [545, 232] width 267 height 24
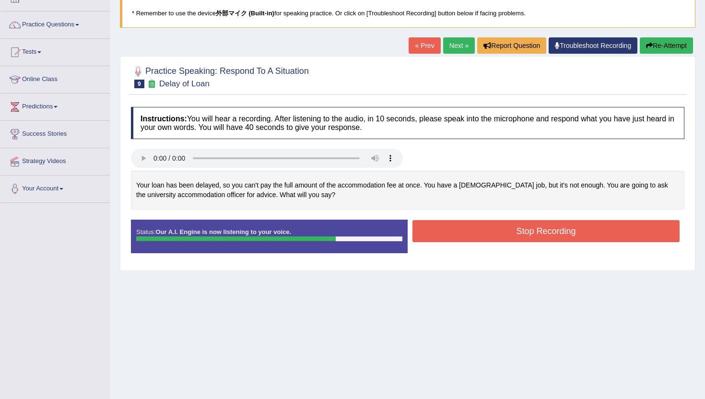
click at [461, 240] on button "Stop Recording" at bounding box center [545, 231] width 267 height 22
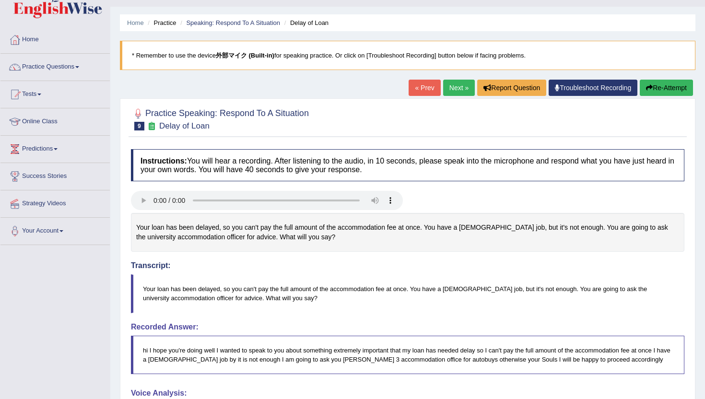
scroll to position [23, 0]
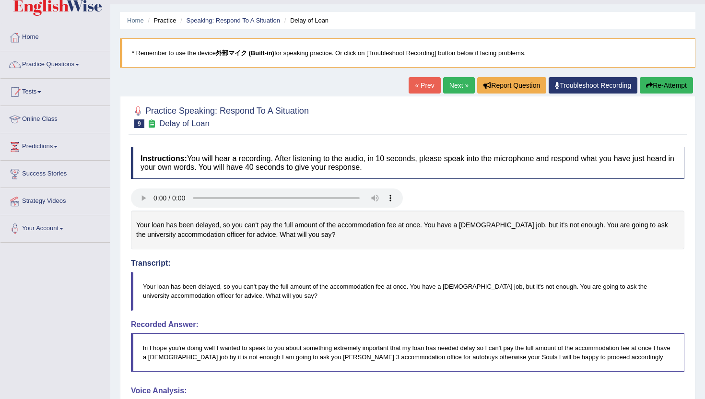
click at [454, 81] on link "Next »" at bounding box center [459, 85] width 32 height 16
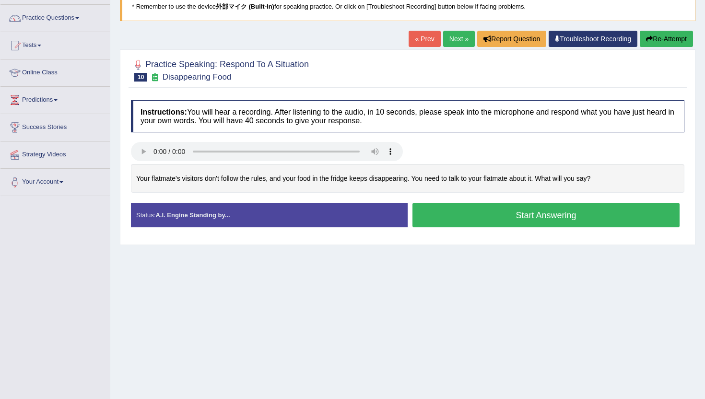
click at [430, 223] on button "Start Answering" at bounding box center [545, 215] width 267 height 24
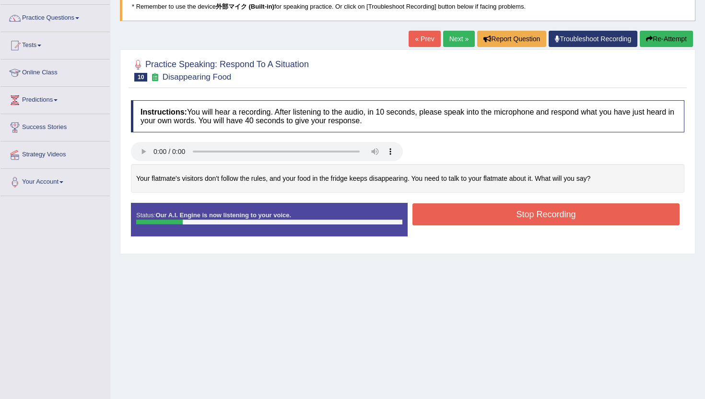
click at [673, 26] on div "Home Practice Speaking: Respond To A Situation Disappearing Food * Remember to …" at bounding box center [407, 169] width 594 height 479
click at [673, 28] on div "Home Practice Speaking: Respond To A Situation Disappearing Food * Remember to …" at bounding box center [407, 169] width 594 height 479
click at [666, 37] on button "Re-Attempt" at bounding box center [666, 39] width 53 height 16
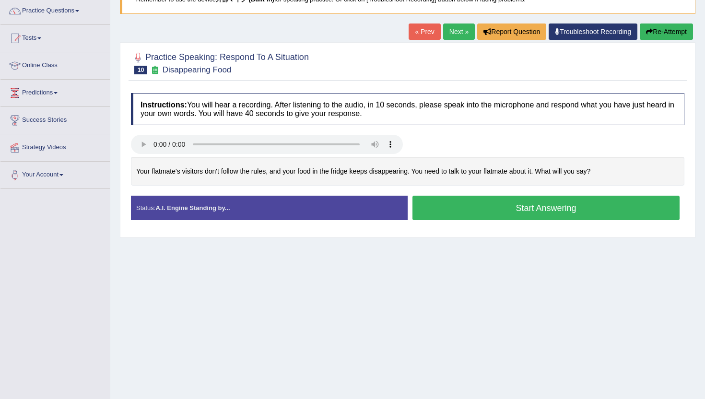
click at [544, 217] on button "Start Answering" at bounding box center [545, 208] width 267 height 24
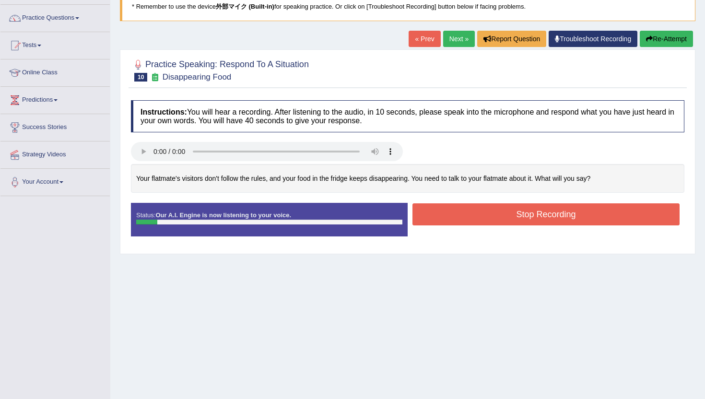
click at [670, 41] on button "Re-Attempt" at bounding box center [666, 39] width 53 height 16
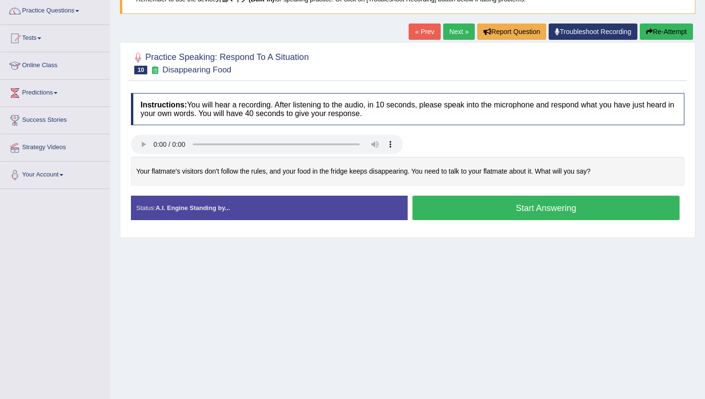
scroll to position [70, 0]
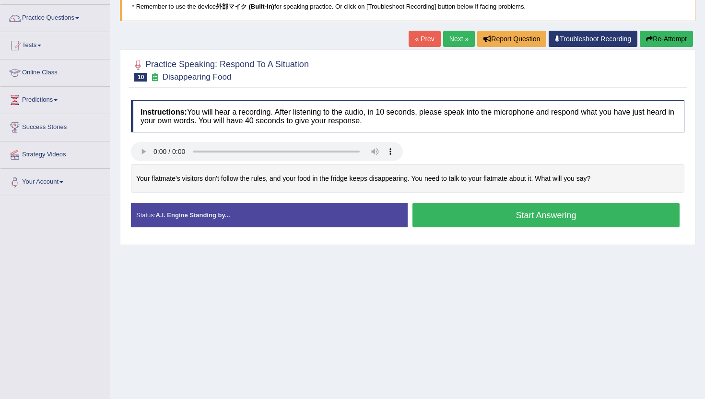
click at [534, 219] on button "Start Answering" at bounding box center [545, 215] width 267 height 24
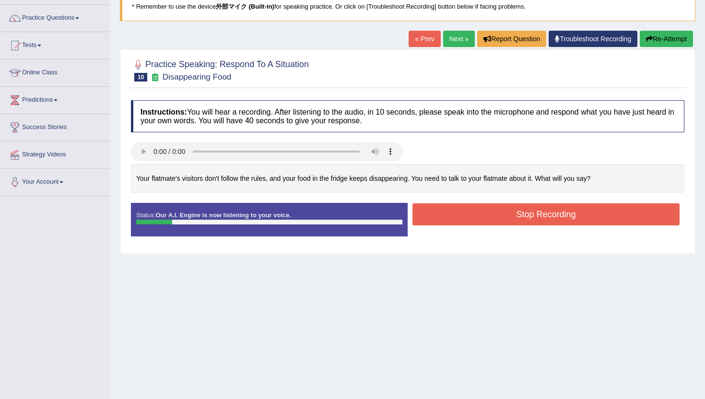
click at [672, 40] on button "Re-Attempt" at bounding box center [666, 39] width 53 height 16
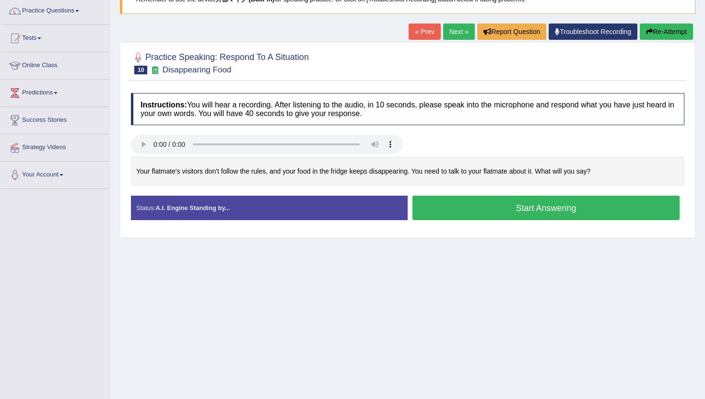
click at [467, 219] on button "Start Answering" at bounding box center [545, 208] width 267 height 24
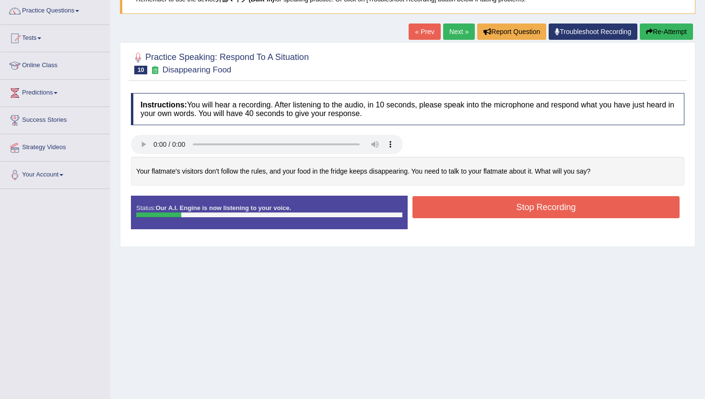
click at [659, 27] on button "Re-Attempt" at bounding box center [666, 31] width 53 height 16
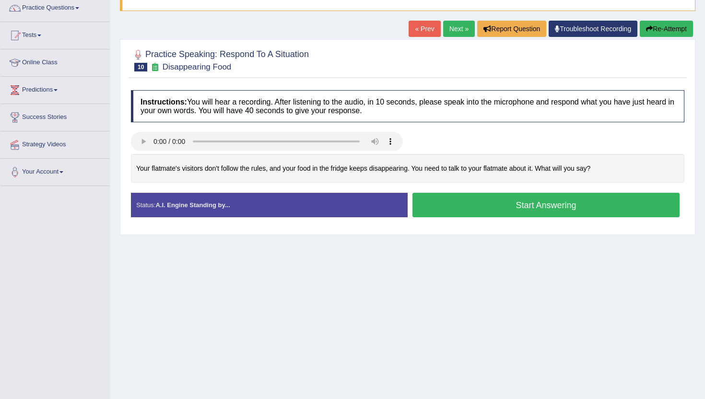
click at [537, 209] on button "Start Answering" at bounding box center [545, 205] width 267 height 24
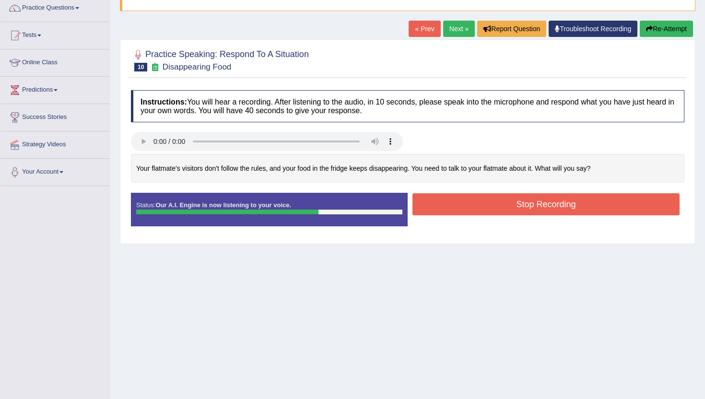
click at [537, 209] on button "Stop Recording" at bounding box center [545, 204] width 267 height 22
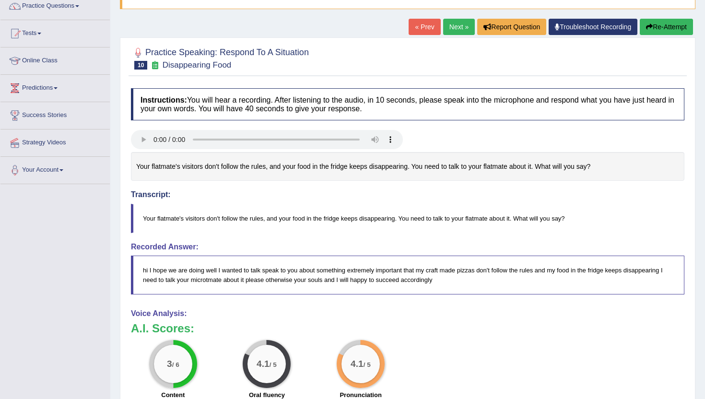
scroll to position [29, 0]
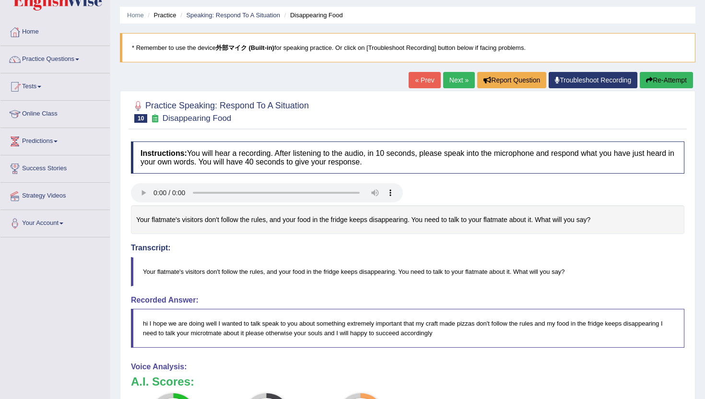
click at [656, 84] on button "Re-Attempt" at bounding box center [666, 80] width 53 height 16
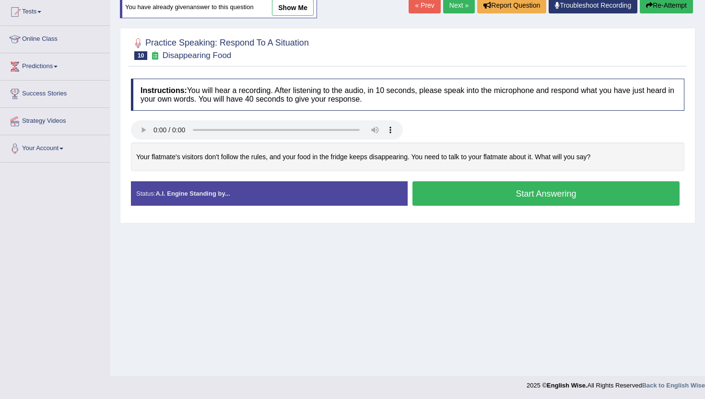
scroll to position [103, 0]
click at [447, 203] on button "Start Answering" at bounding box center [545, 194] width 267 height 24
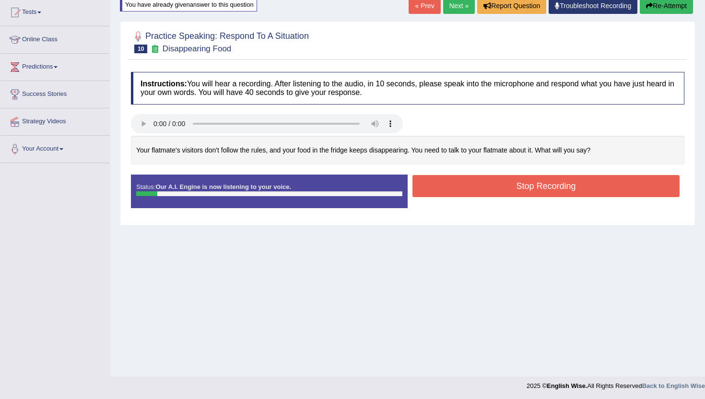
click at [668, 4] on button "Re-Attempt" at bounding box center [666, 6] width 53 height 16
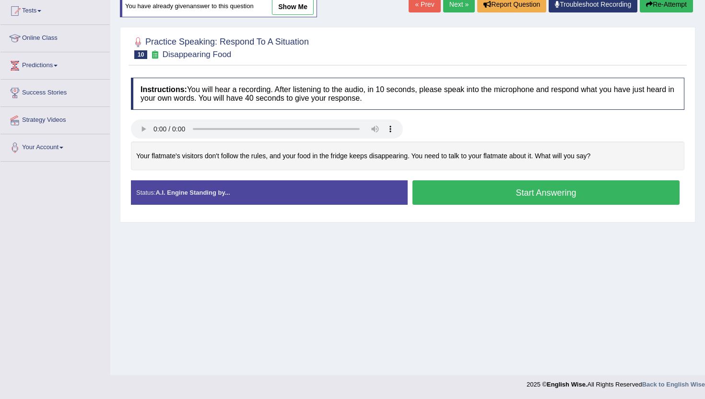
scroll to position [105, 0]
click at [506, 186] on button "Start Answering" at bounding box center [545, 192] width 267 height 24
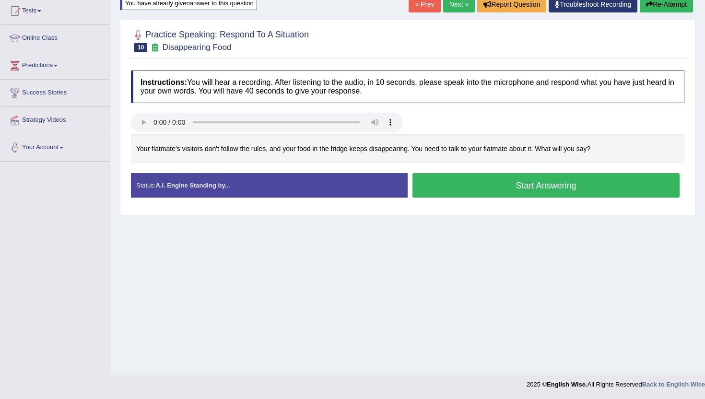
scroll to position [103, 0]
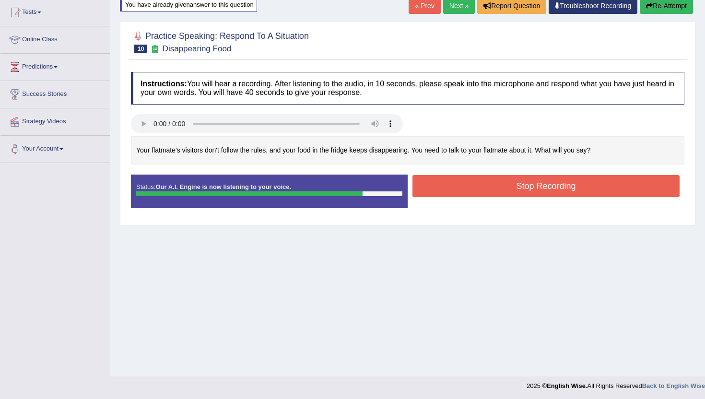
click at [506, 186] on button "Stop Recording" at bounding box center [545, 186] width 267 height 22
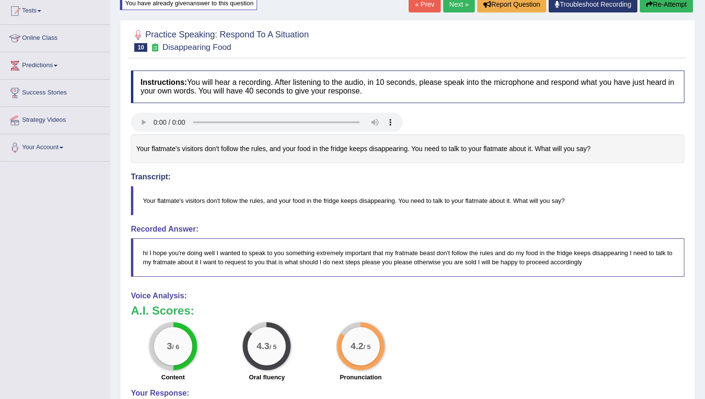
scroll to position [76, 0]
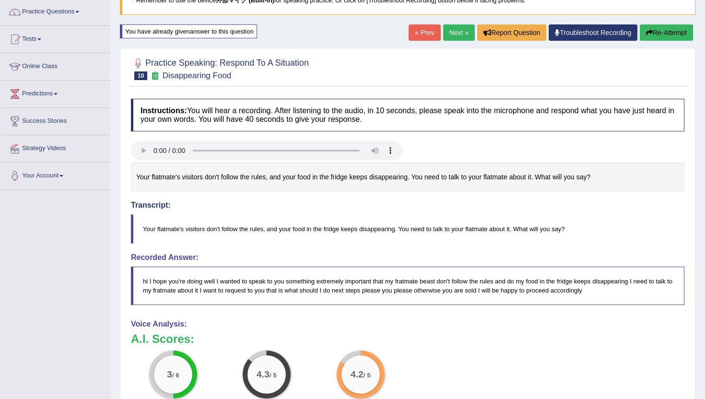
click at [657, 33] on button "Re-Attempt" at bounding box center [666, 32] width 53 height 16
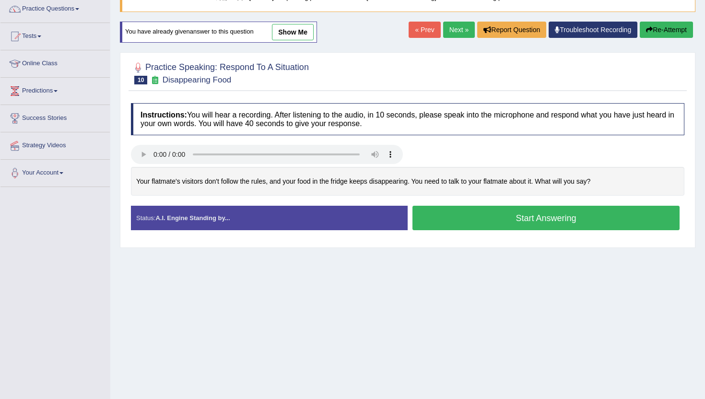
scroll to position [79, 0]
click at [428, 217] on button "Start Answering" at bounding box center [545, 218] width 267 height 24
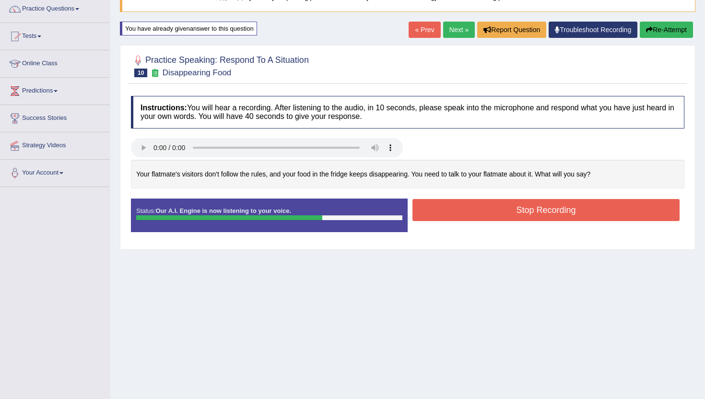
click at [428, 217] on button "Stop Recording" at bounding box center [545, 210] width 267 height 22
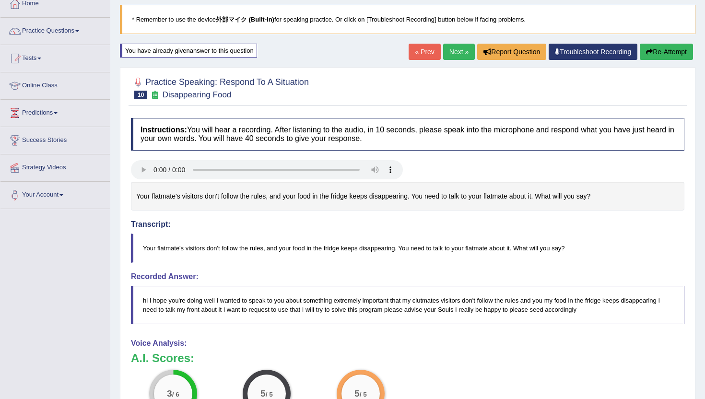
scroll to position [40, 0]
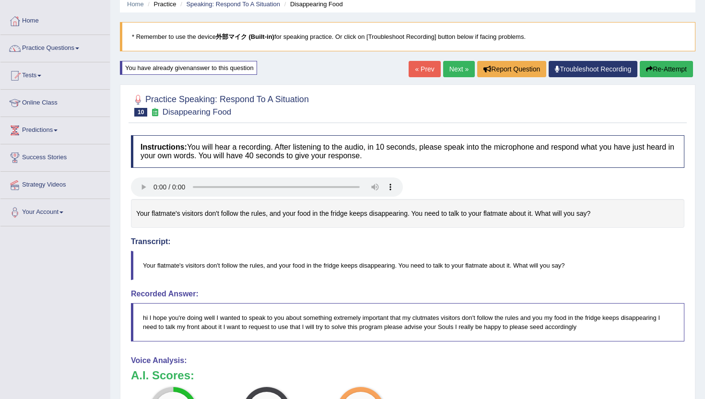
click at [455, 75] on link "Next »" at bounding box center [459, 69] width 32 height 16
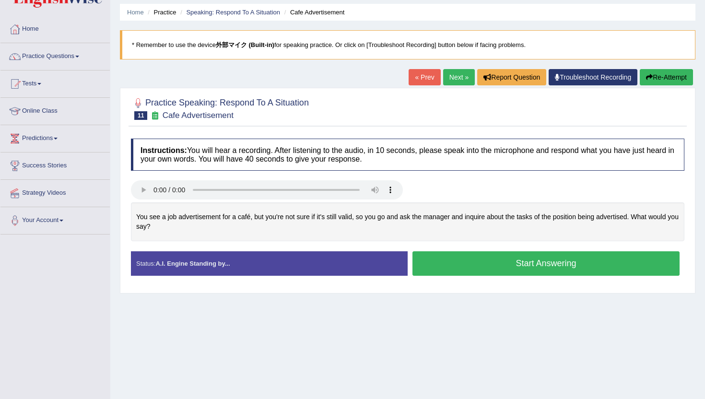
scroll to position [46, 0]
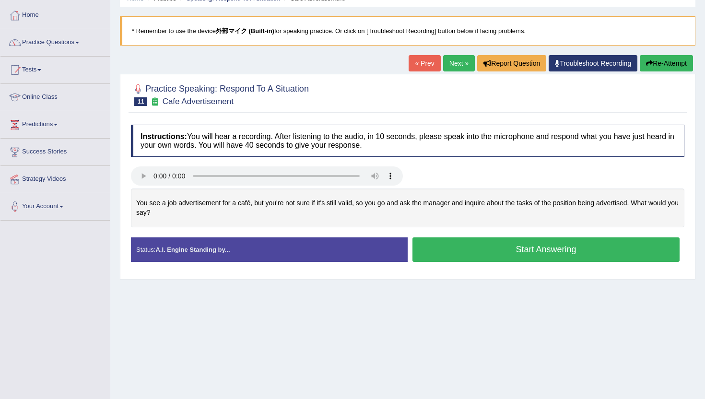
click at [420, 241] on button "Start Answering" at bounding box center [545, 249] width 267 height 24
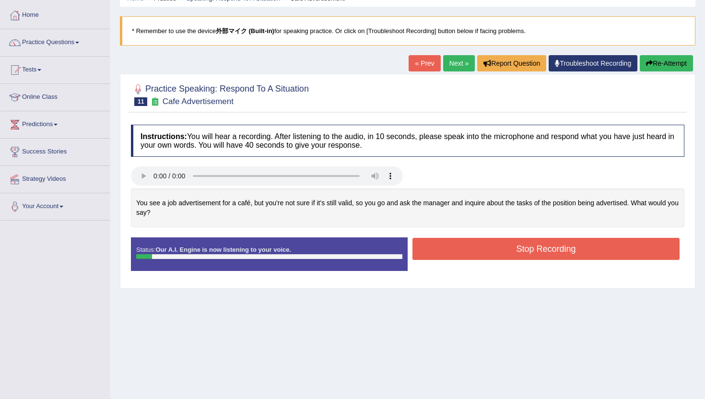
click at [675, 58] on button "Re-Attempt" at bounding box center [666, 63] width 53 height 16
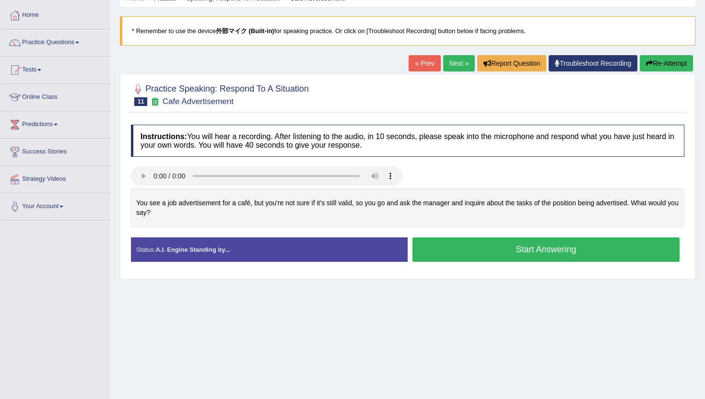
click at [547, 245] on button "Start Answering" at bounding box center [545, 249] width 267 height 24
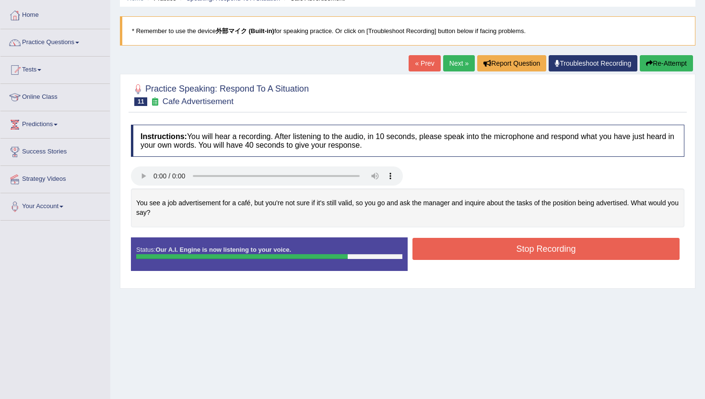
click at [542, 245] on button "Stop Recording" at bounding box center [545, 249] width 267 height 22
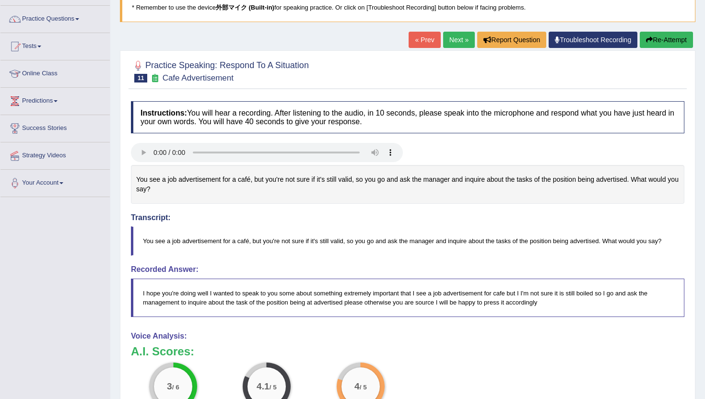
scroll to position [66, 0]
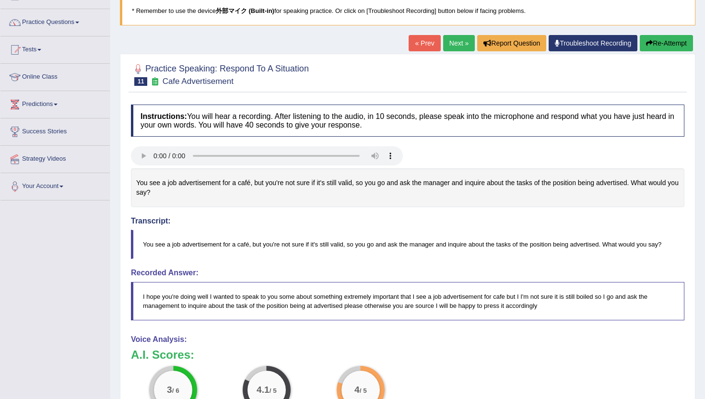
click at [660, 43] on button "Re-Attempt" at bounding box center [666, 43] width 53 height 16
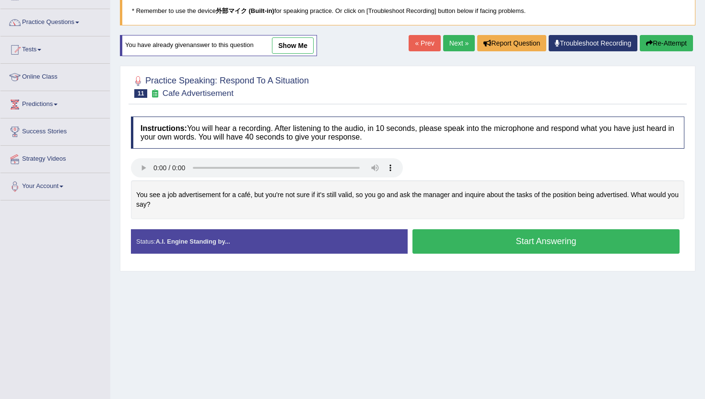
click at [443, 240] on button "Start Answering" at bounding box center [545, 241] width 267 height 24
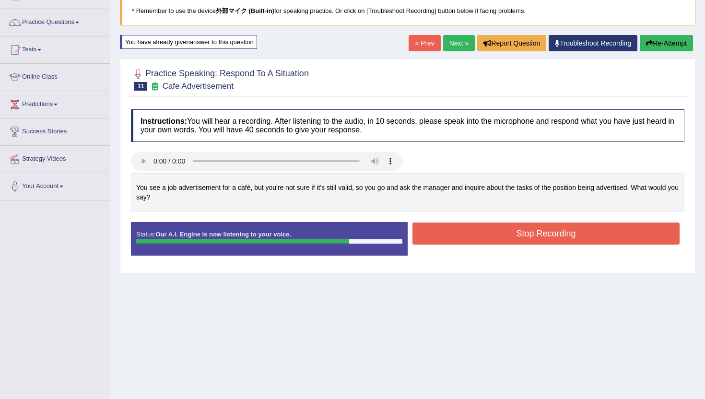
click at [443, 240] on button "Stop Recording" at bounding box center [545, 233] width 267 height 22
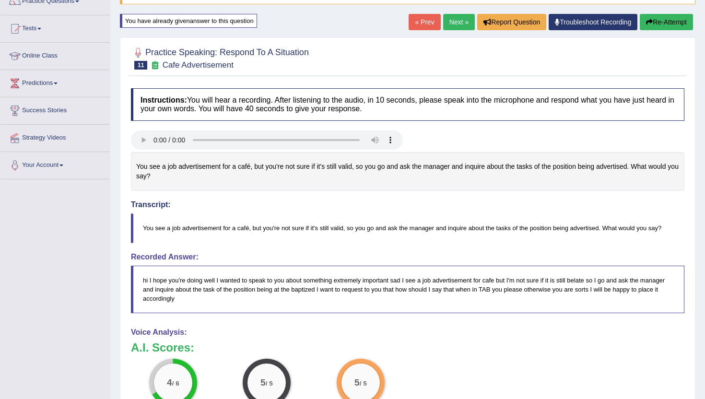
scroll to position [87, 0]
click at [455, 16] on link "Next »" at bounding box center [459, 21] width 32 height 16
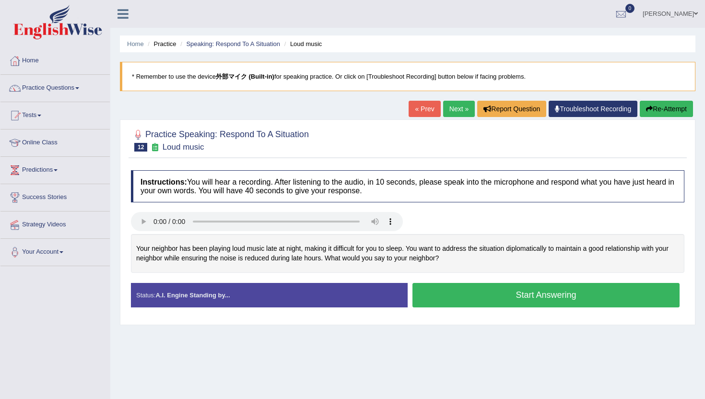
scroll to position [105, 0]
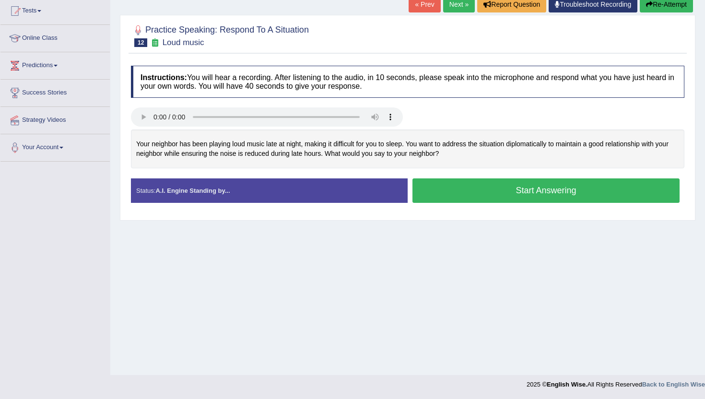
click at [469, 193] on button "Start Answering" at bounding box center [545, 190] width 267 height 24
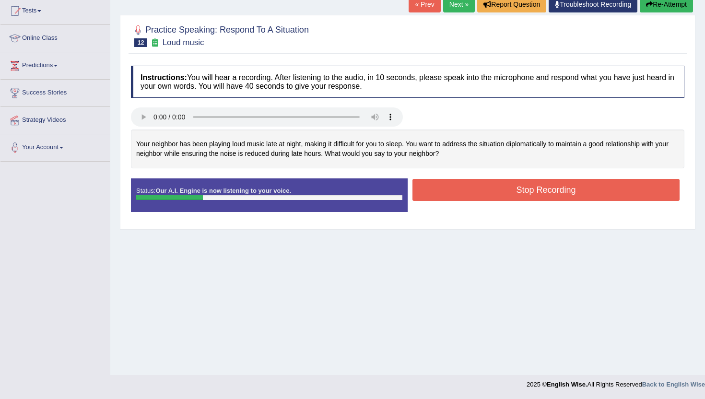
click at [646, 10] on button "Re-Attempt" at bounding box center [666, 4] width 53 height 16
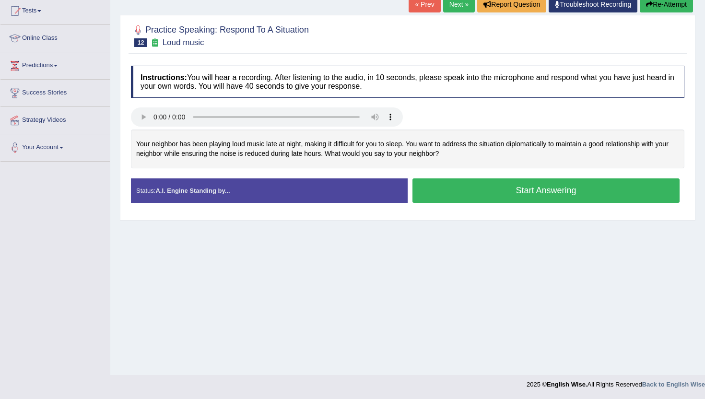
click at [472, 198] on button "Start Answering" at bounding box center [545, 190] width 267 height 24
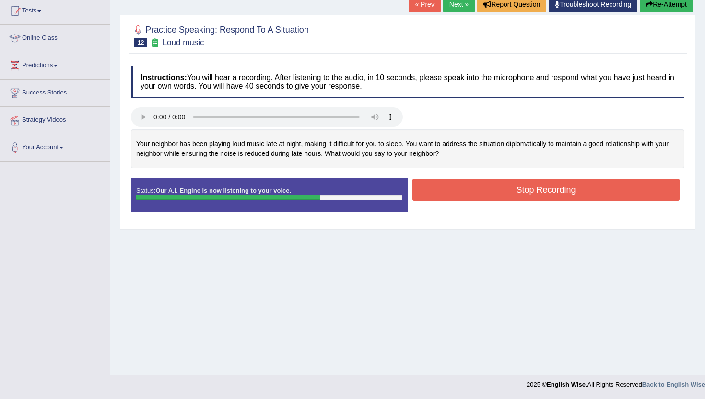
click at [673, 9] on button "Re-Attempt" at bounding box center [666, 4] width 53 height 16
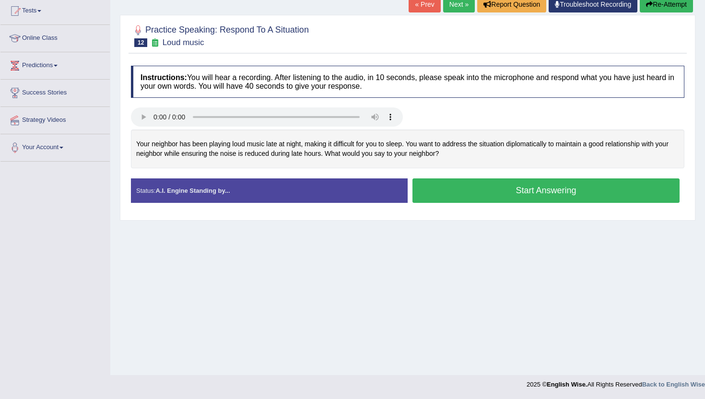
click at [472, 184] on button "Start Answering" at bounding box center [545, 190] width 267 height 24
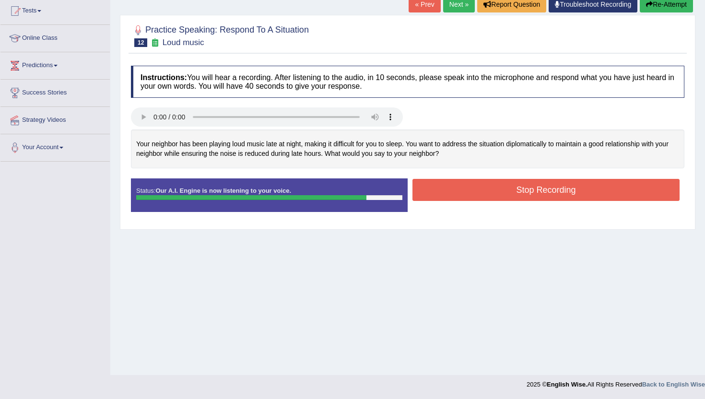
click at [472, 184] on button "Stop Recording" at bounding box center [545, 190] width 267 height 22
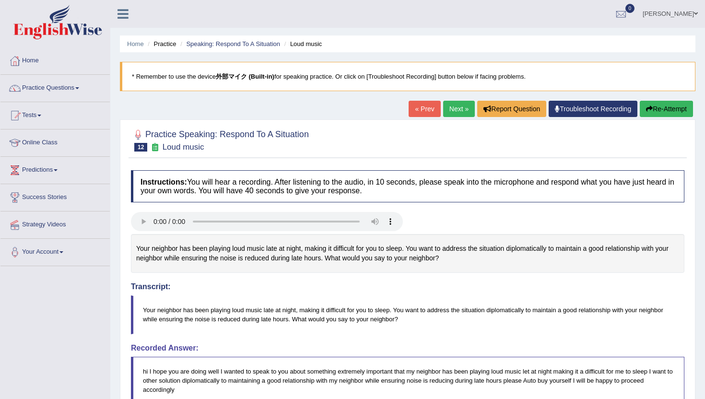
click at [458, 107] on link "Next »" at bounding box center [459, 109] width 32 height 16
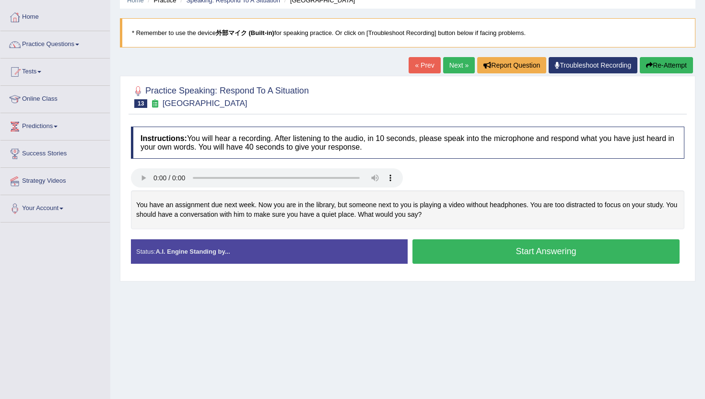
scroll to position [65, 0]
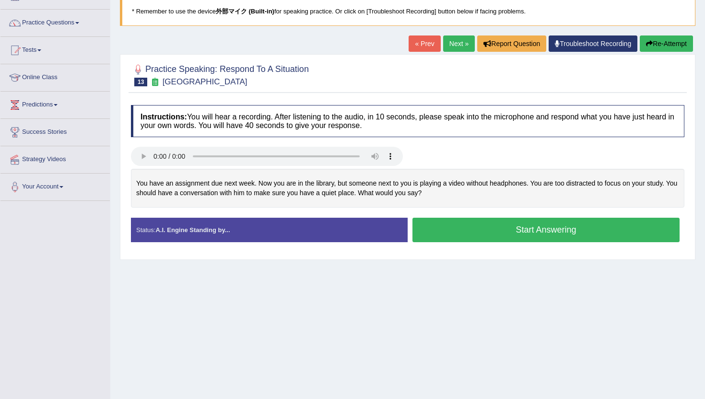
click at [449, 234] on button "Start Answering" at bounding box center [545, 230] width 267 height 24
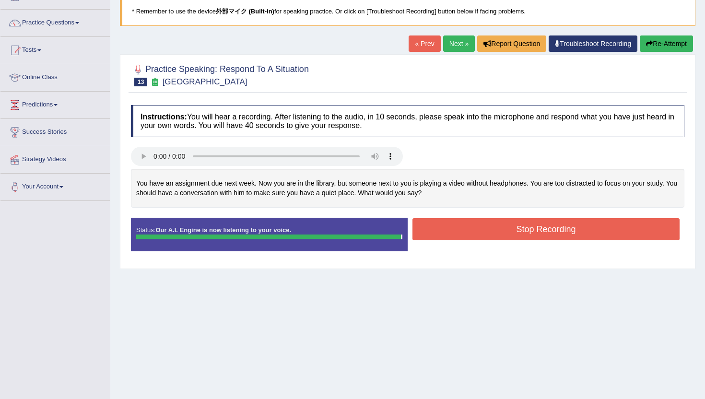
click at [449, 234] on button "Stop Recording" at bounding box center [545, 229] width 267 height 22
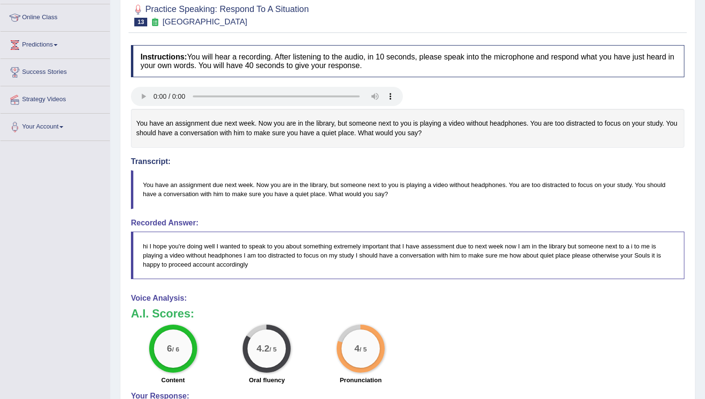
scroll to position [0, 0]
